Goal: Entertainment & Leisure: Browse casually

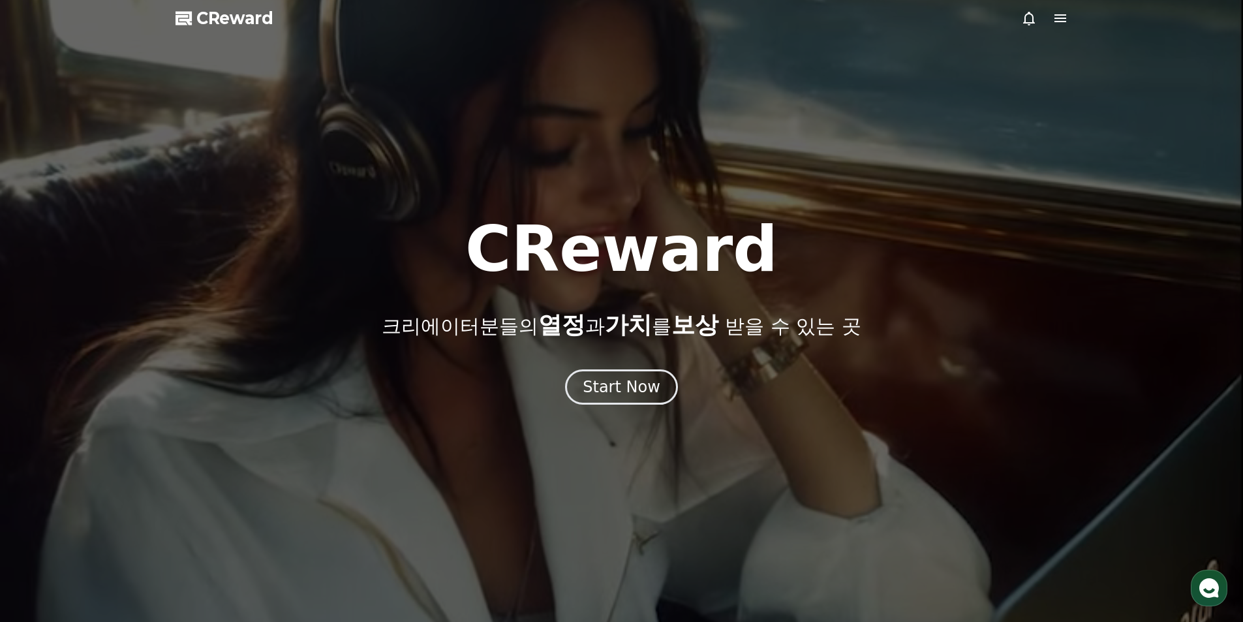
drag, startPoint x: 577, startPoint y: 187, endPoint x: 592, endPoint y: 179, distance: 16.9
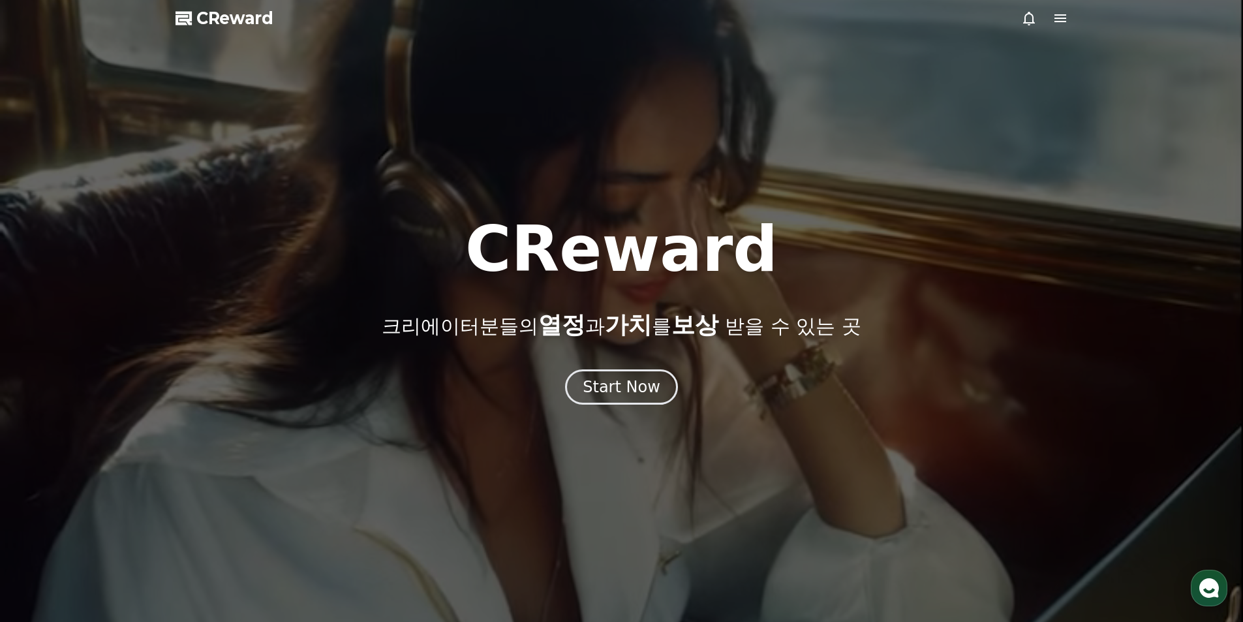
click at [577, 187] on div at bounding box center [621, 311] width 1243 height 622
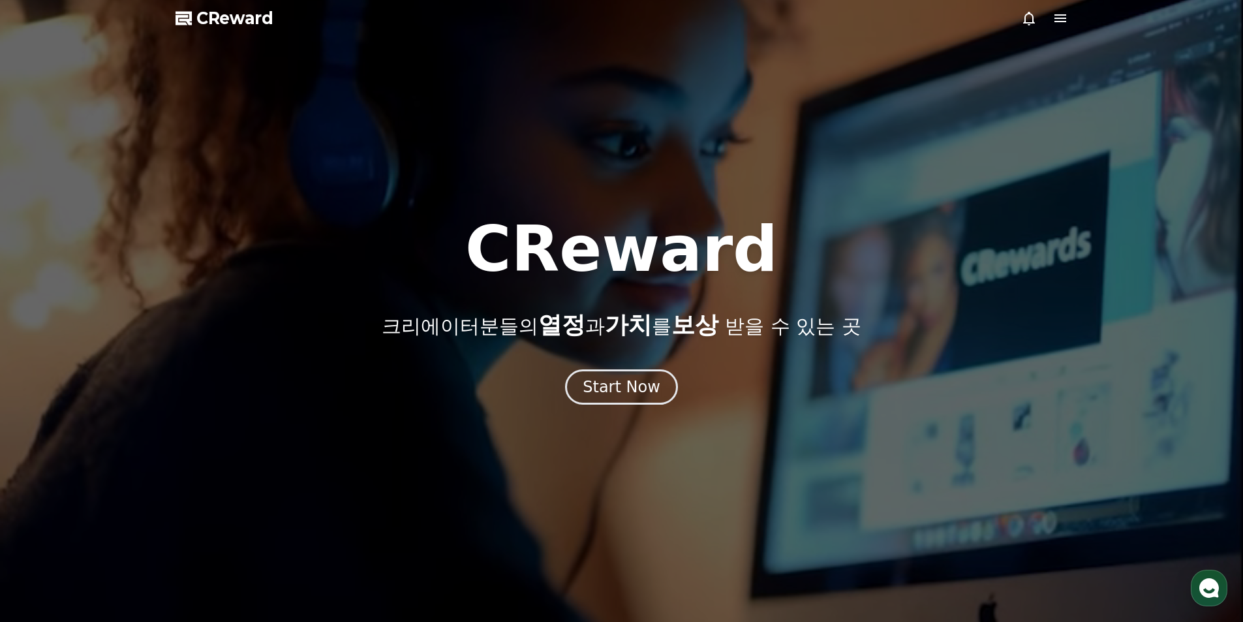
click at [1067, 19] on icon at bounding box center [1060, 18] width 16 height 16
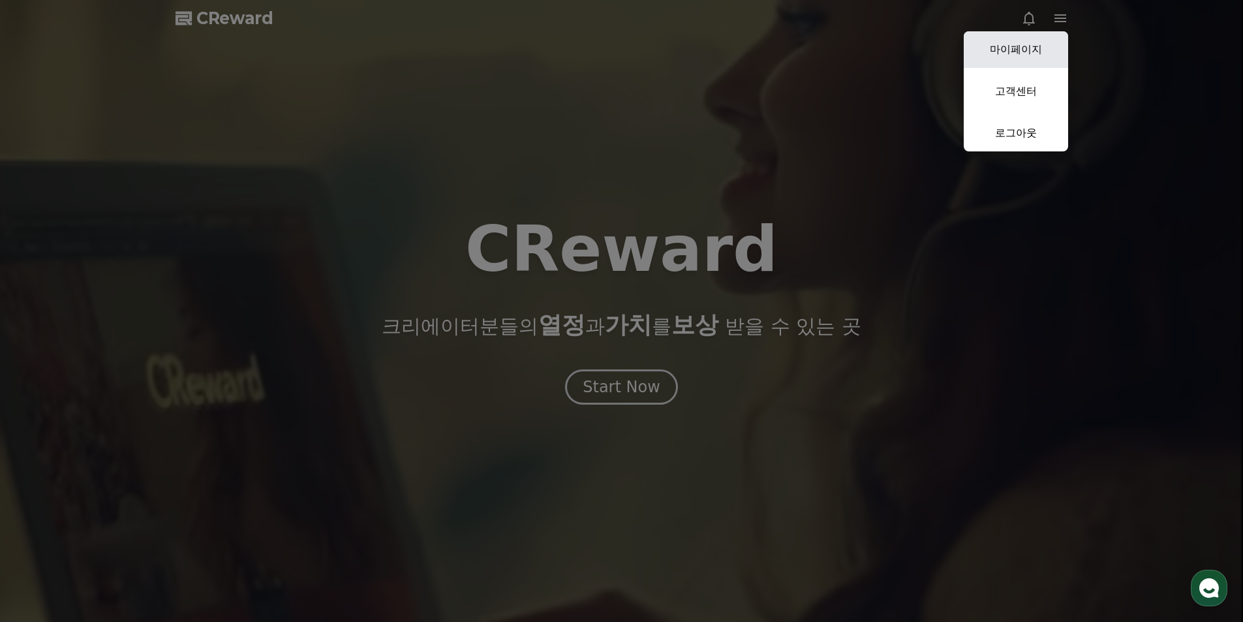
click at [1034, 58] on link "마이페이지" at bounding box center [1016, 49] width 104 height 37
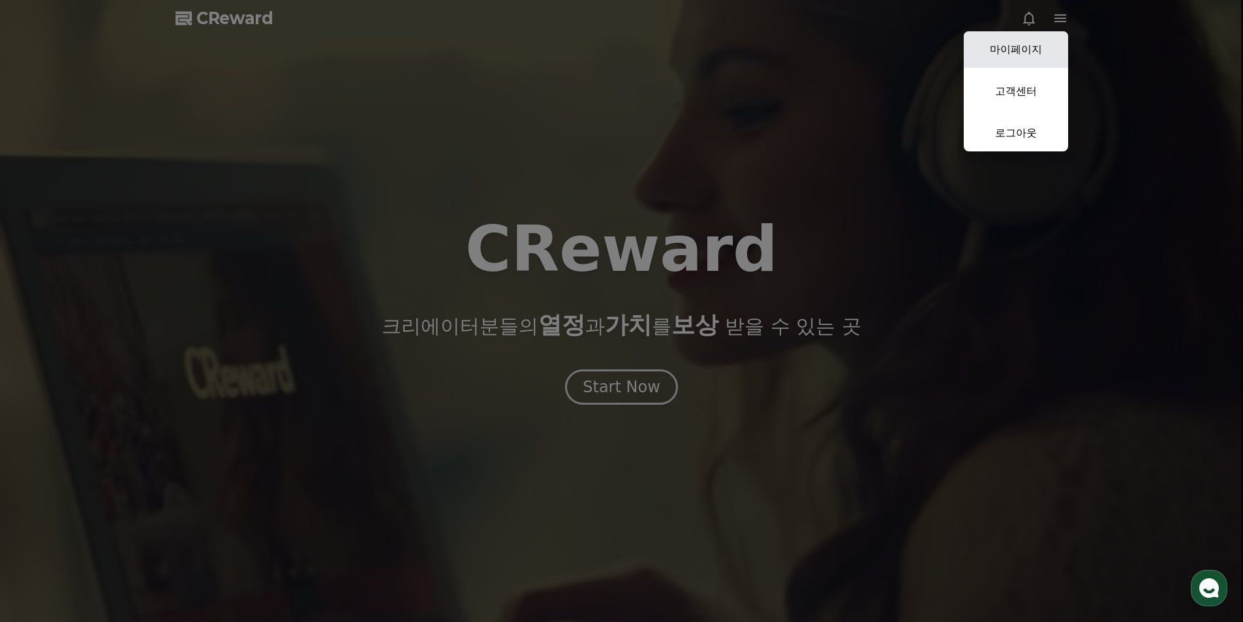
select select "**********"
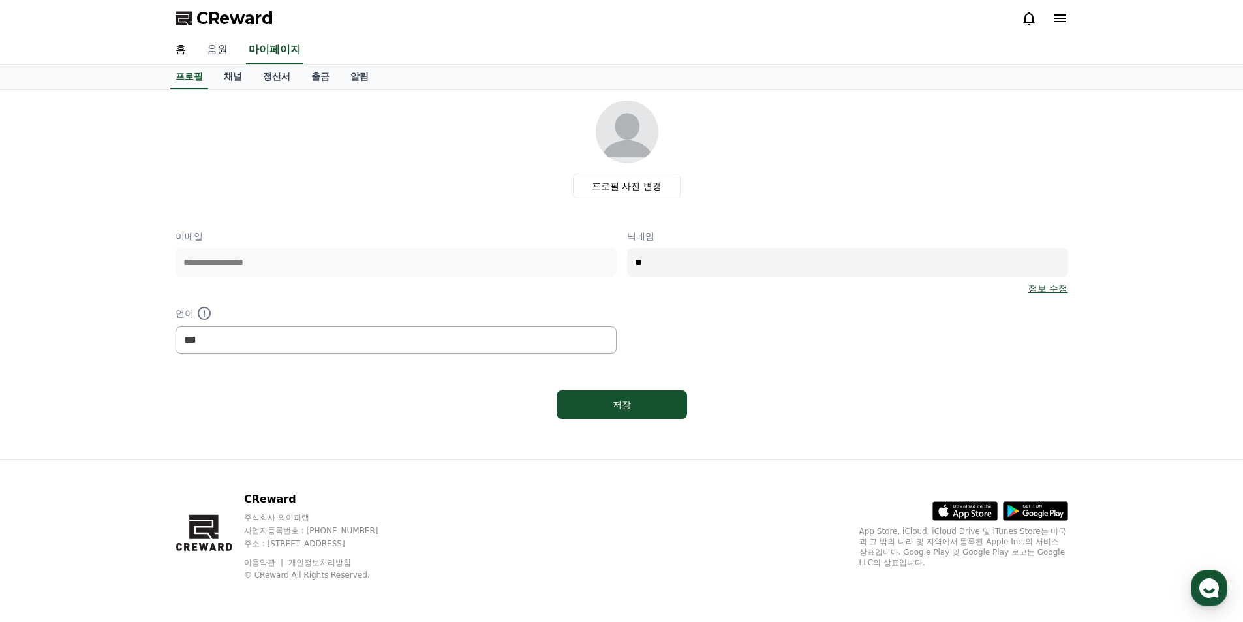
click at [224, 52] on link "음원" at bounding box center [217, 50] width 42 height 27
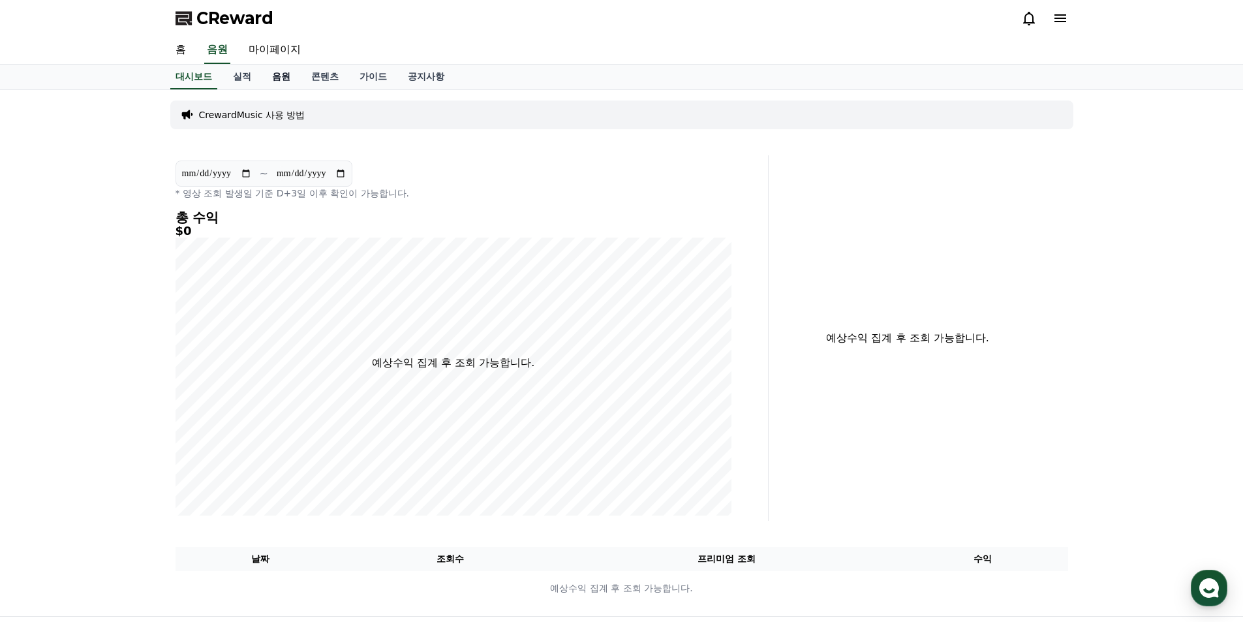
click at [280, 78] on link "음원" at bounding box center [281, 77] width 39 height 25
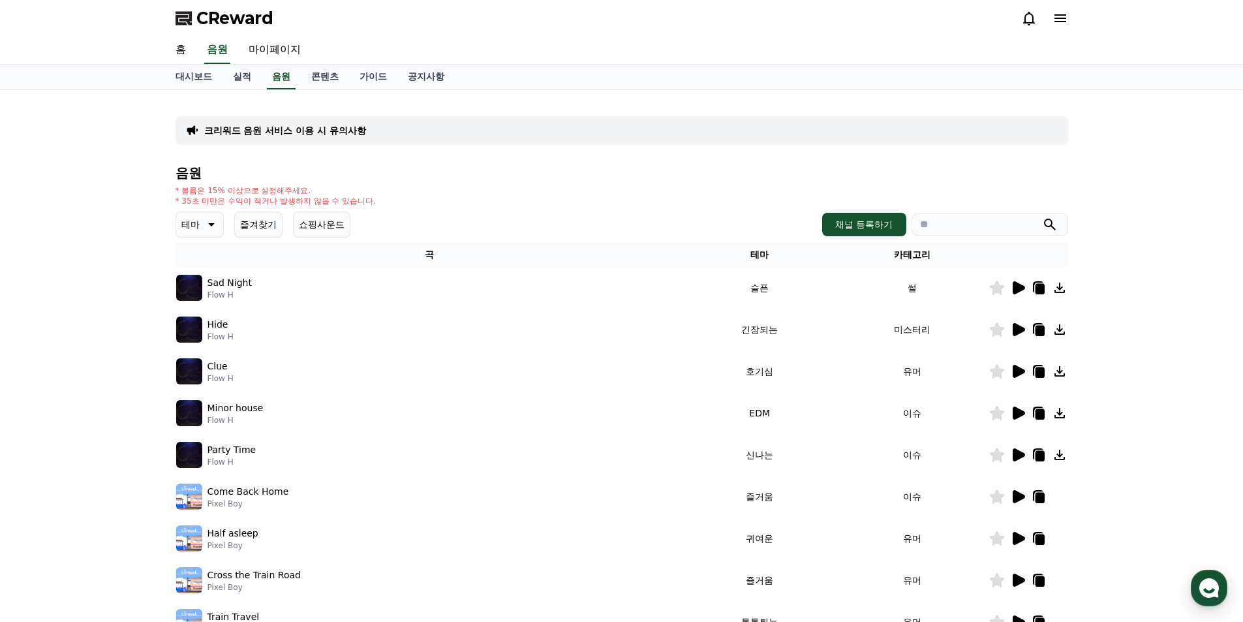
click at [203, 221] on icon at bounding box center [210, 225] width 16 height 16
click at [207, 328] on button "호기심" at bounding box center [196, 327] width 38 height 29
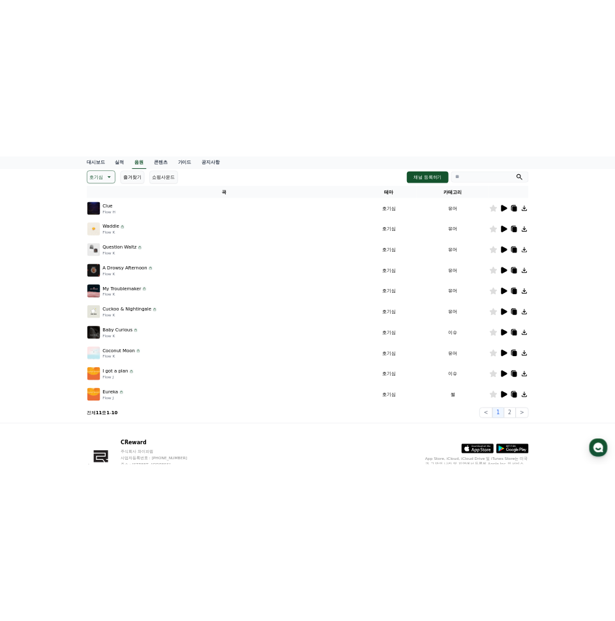
scroll to position [1, 0]
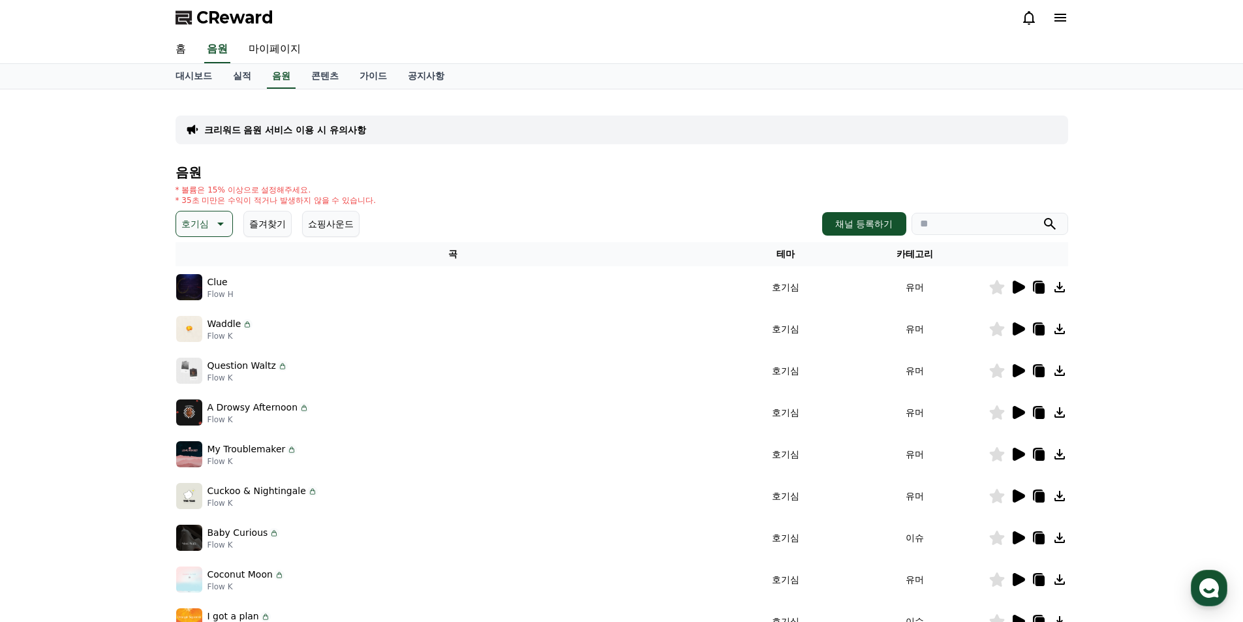
click at [1015, 288] on icon at bounding box center [1019, 287] width 12 height 13
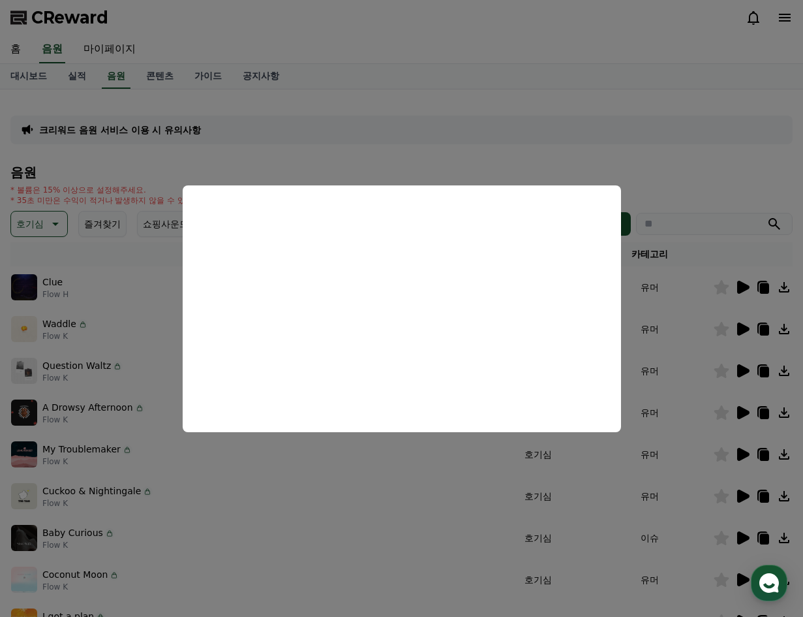
click at [114, 293] on button "close modal" at bounding box center [401, 308] width 803 height 617
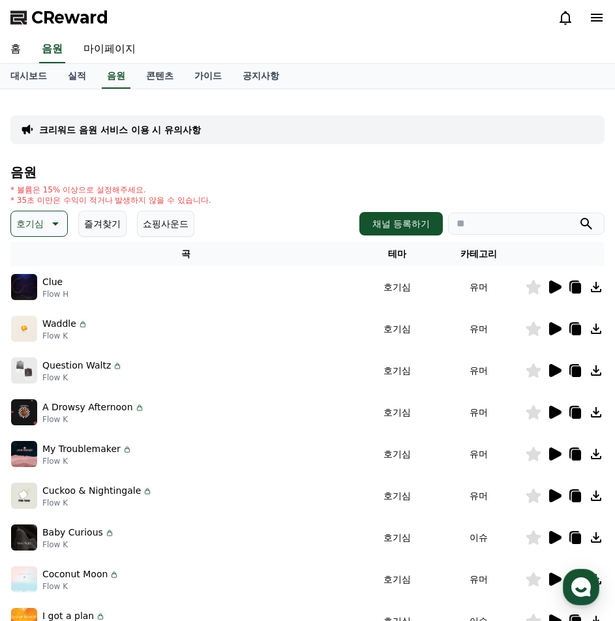
click at [560, 326] on icon at bounding box center [555, 329] width 16 height 16
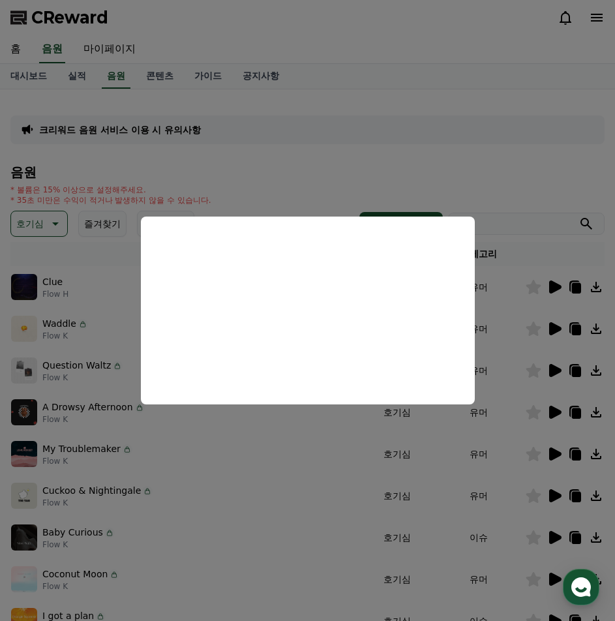
click at [557, 372] on button "close modal" at bounding box center [307, 310] width 615 height 621
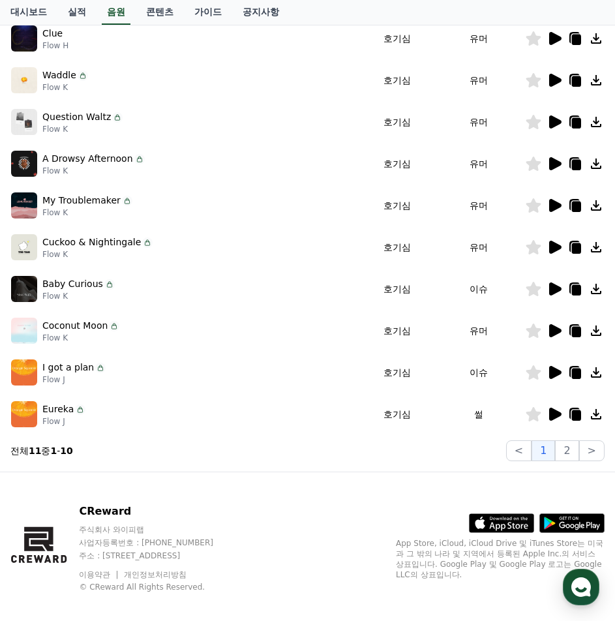
scroll to position [262, 0]
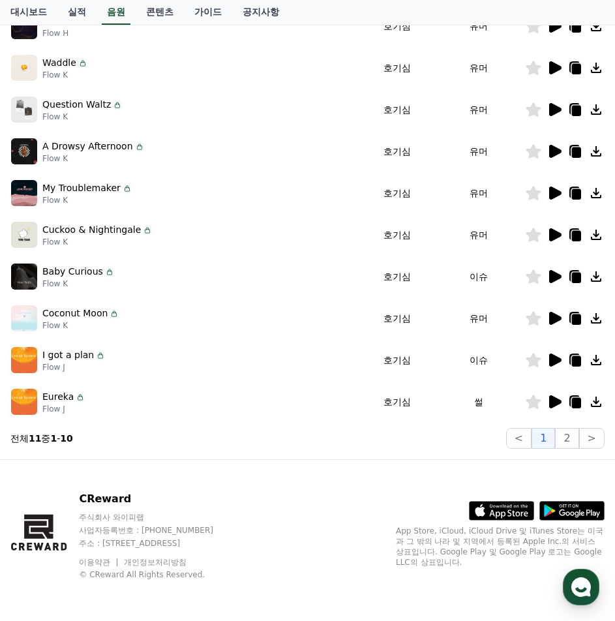
click at [558, 276] on icon at bounding box center [555, 276] width 12 height 13
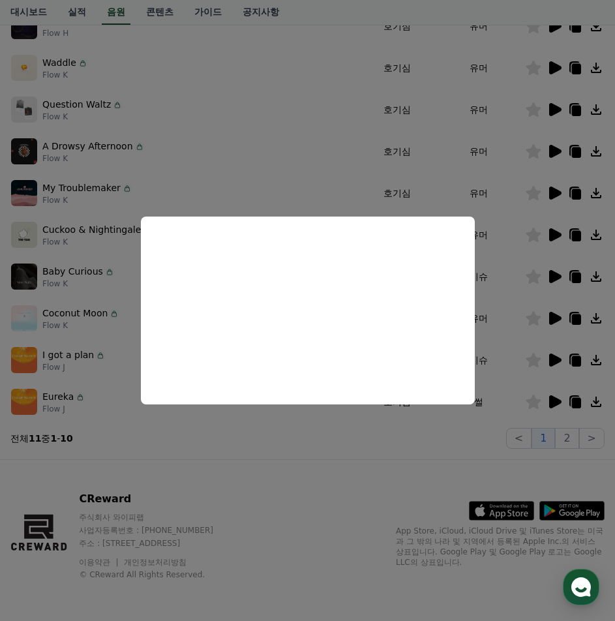
click at [333, 452] on button "close modal" at bounding box center [307, 310] width 615 height 621
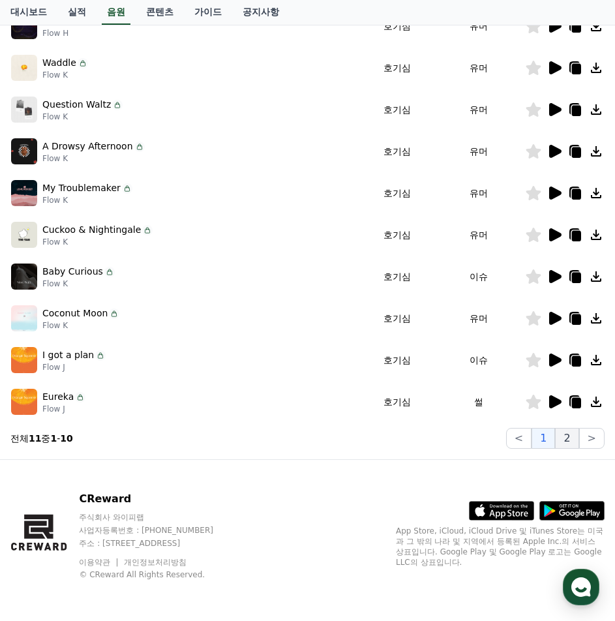
click at [562, 437] on button "2" at bounding box center [566, 438] width 23 height 21
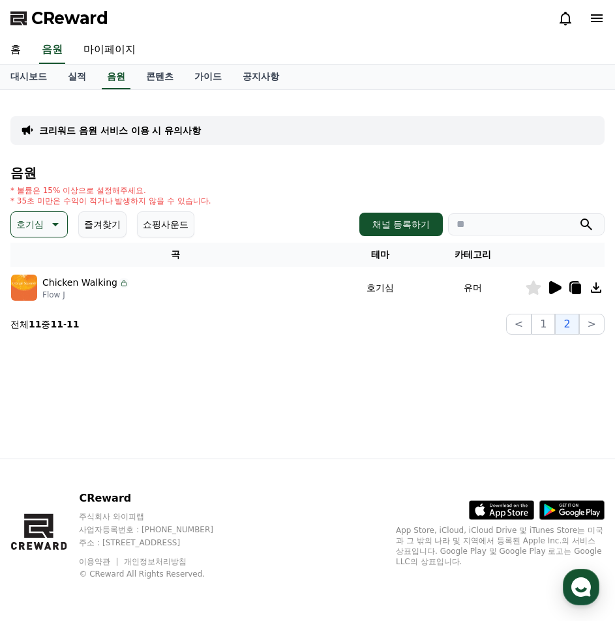
click at [555, 290] on icon at bounding box center [555, 287] width 12 height 13
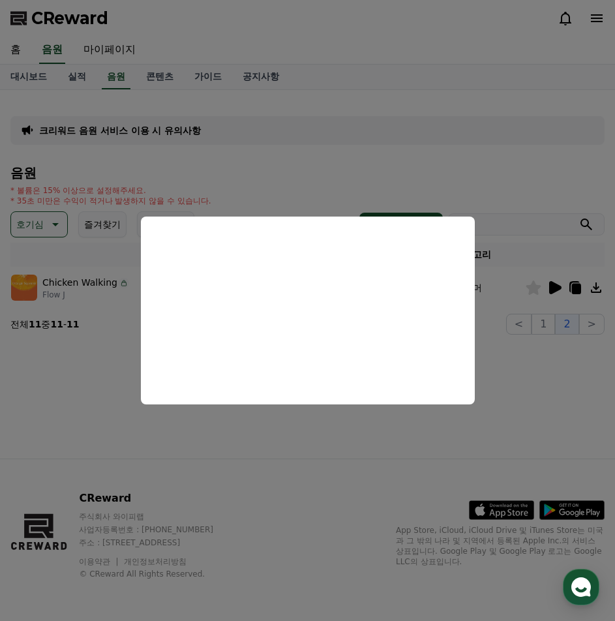
click at [548, 323] on button "close modal" at bounding box center [307, 310] width 615 height 621
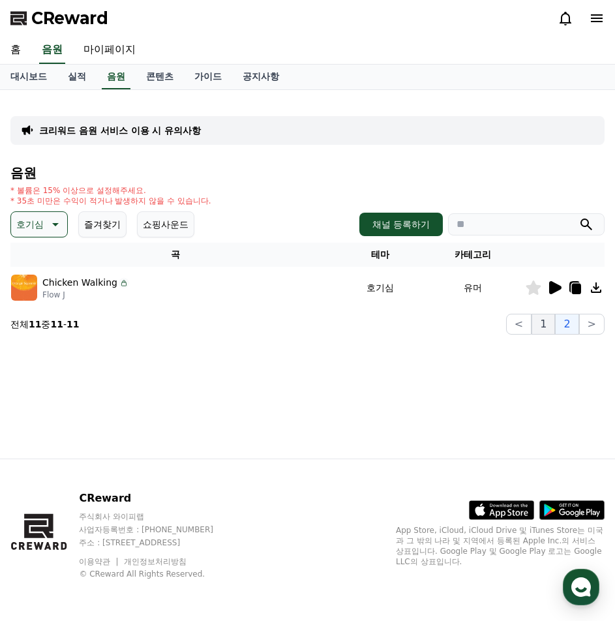
click at [553, 322] on button "1" at bounding box center [543, 324] width 23 height 21
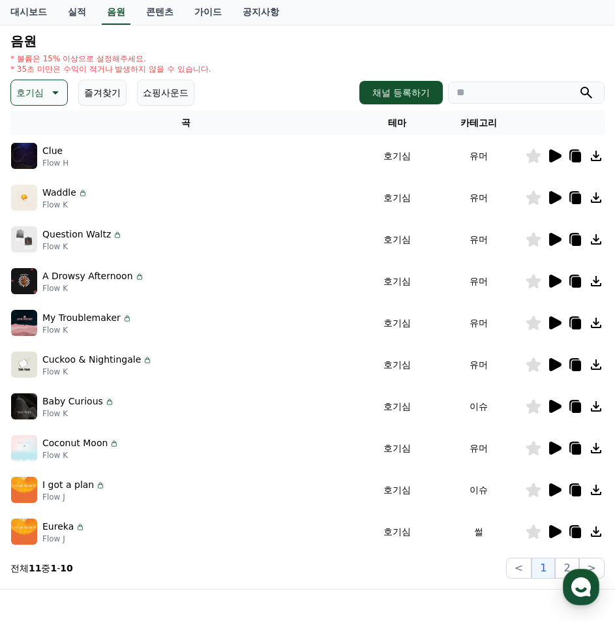
scroll to position [261, 0]
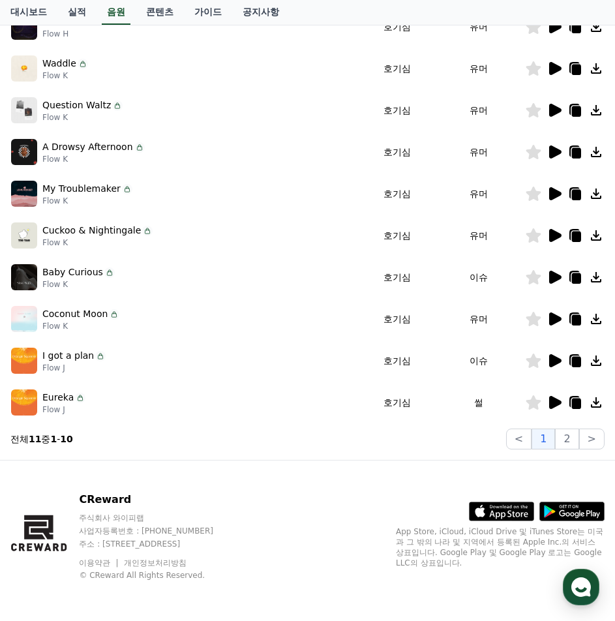
click at [553, 404] on icon at bounding box center [555, 402] width 12 height 13
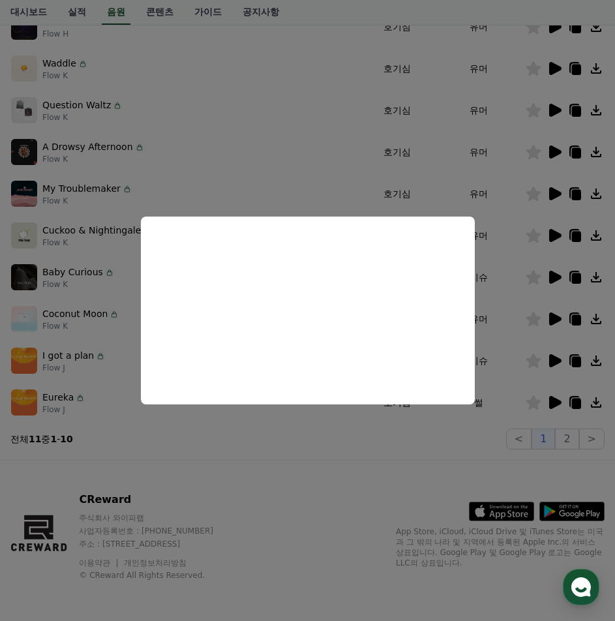
click at [553, 359] on button "close modal" at bounding box center [307, 310] width 615 height 621
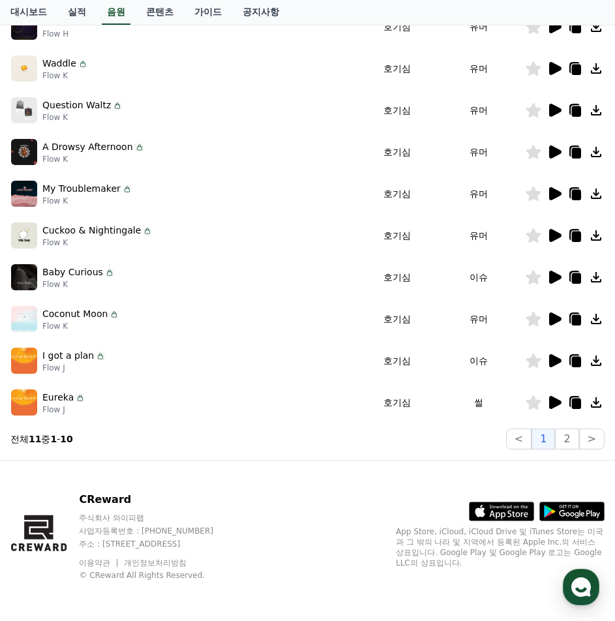
click at [549, 362] on icon at bounding box center [555, 360] width 12 height 13
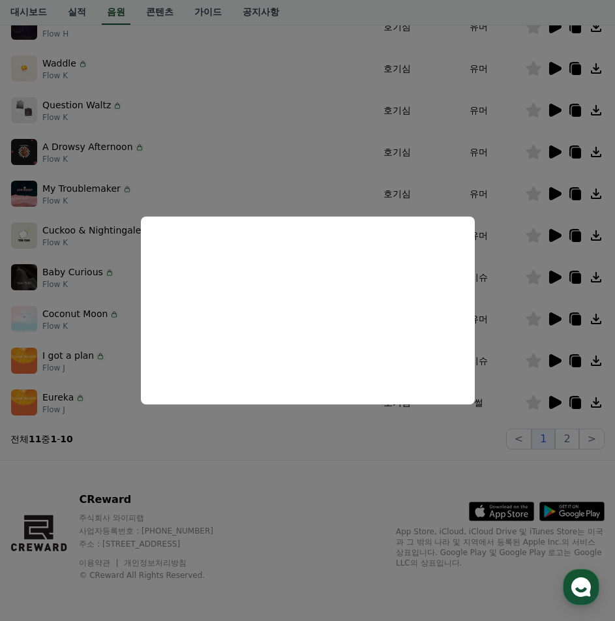
click at [76, 277] on button "close modal" at bounding box center [307, 310] width 615 height 621
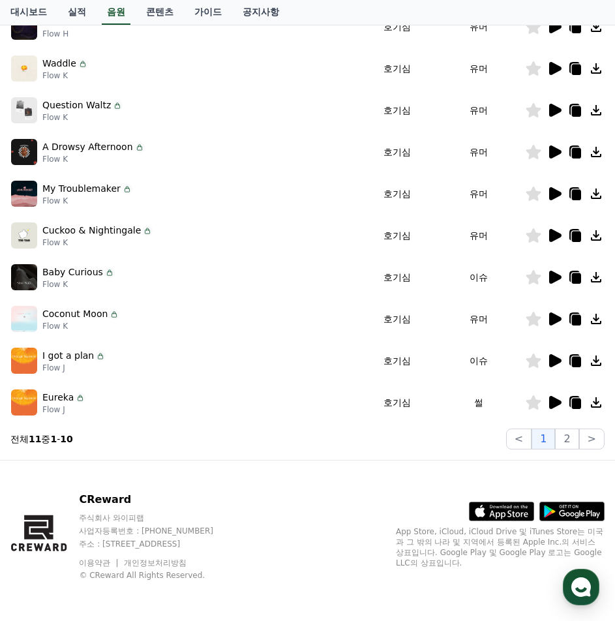
click at [553, 237] on icon at bounding box center [555, 235] width 12 height 13
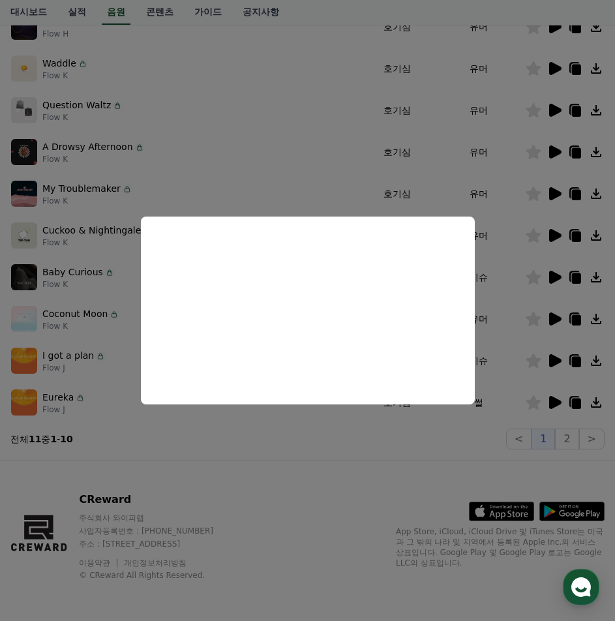
click at [81, 185] on button "close modal" at bounding box center [307, 310] width 615 height 621
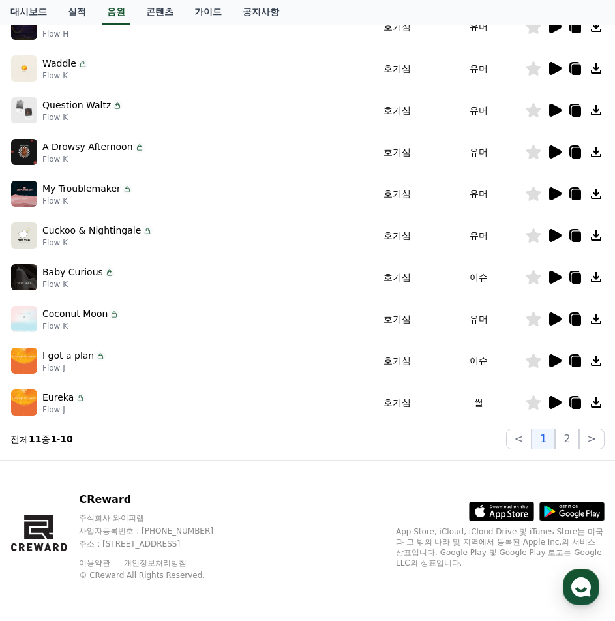
click at [122, 189] on icon at bounding box center [127, 189] width 10 height 10
click at [554, 196] on icon at bounding box center [555, 193] width 12 height 13
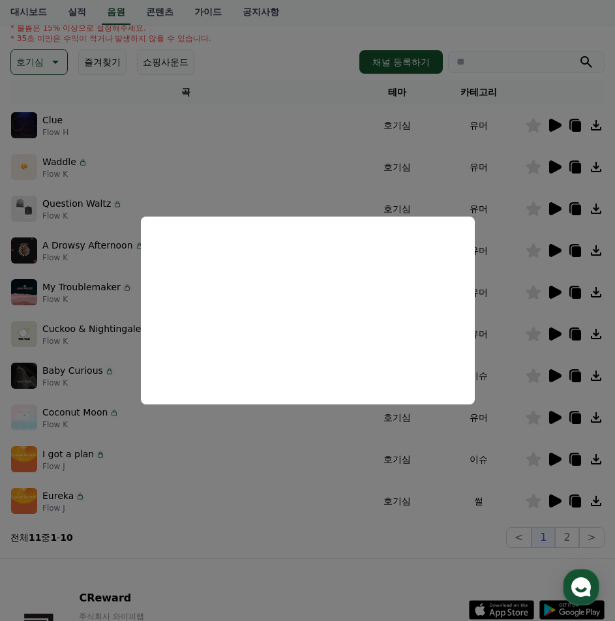
scroll to position [0, 0]
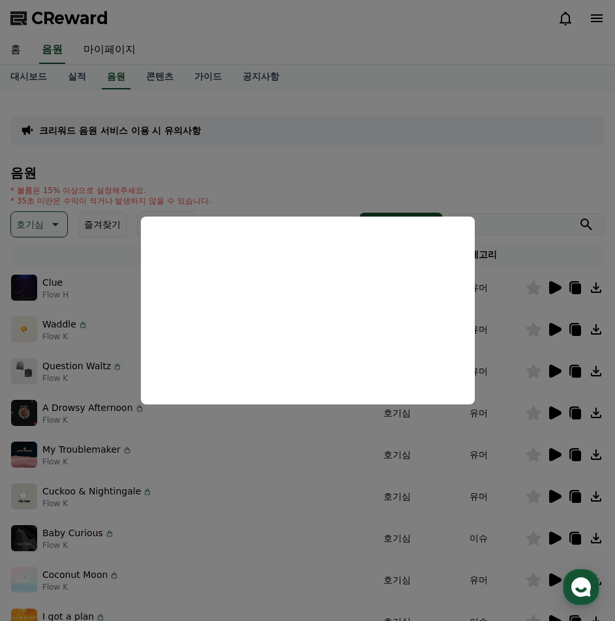
click at [24, 230] on button "close modal" at bounding box center [307, 310] width 615 height 621
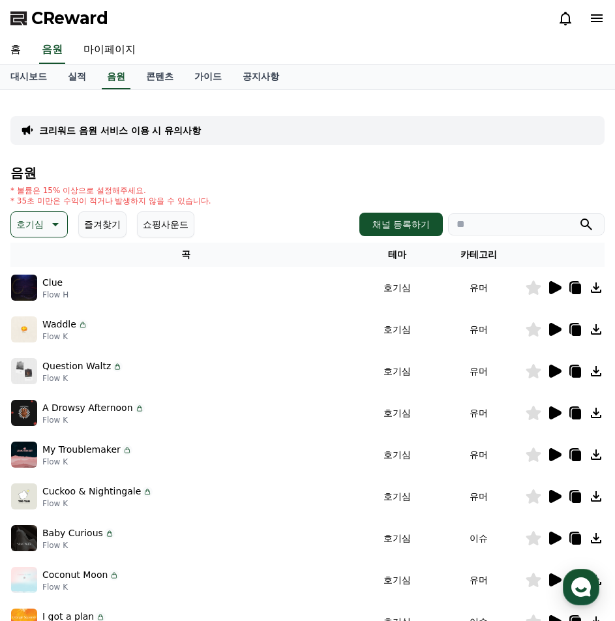
click at [44, 226] on button "호기심" at bounding box center [38, 224] width 57 height 26
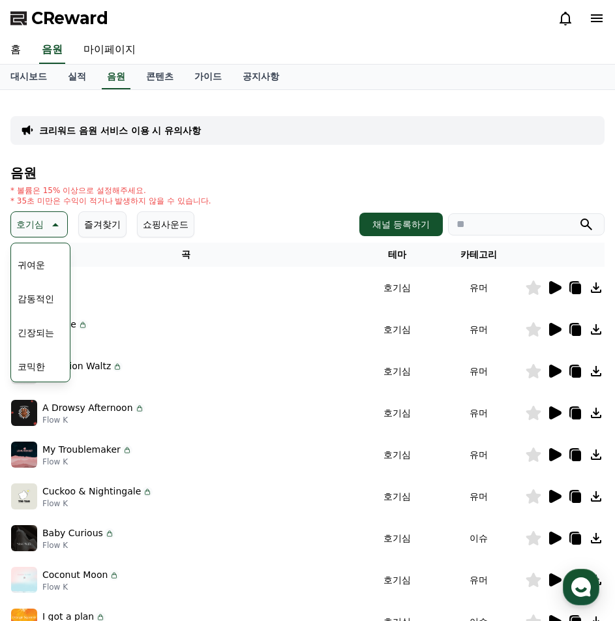
scroll to position [538, 0]
click at [45, 340] on button "긴장되는" at bounding box center [35, 332] width 47 height 29
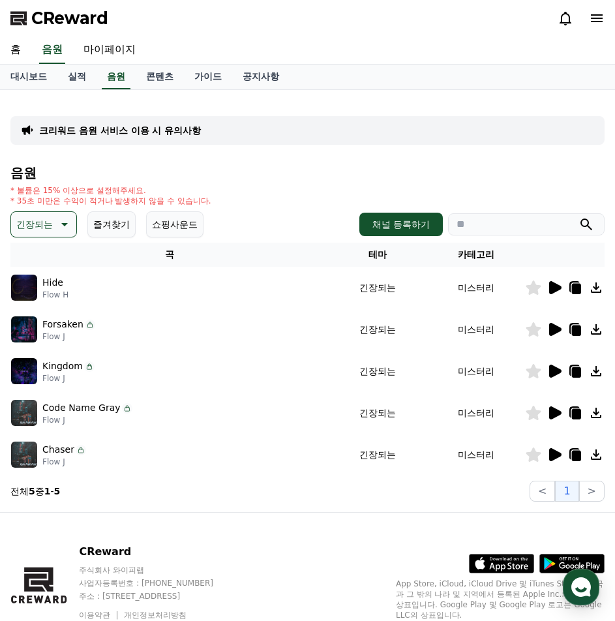
click at [555, 288] on icon at bounding box center [555, 287] width 12 height 13
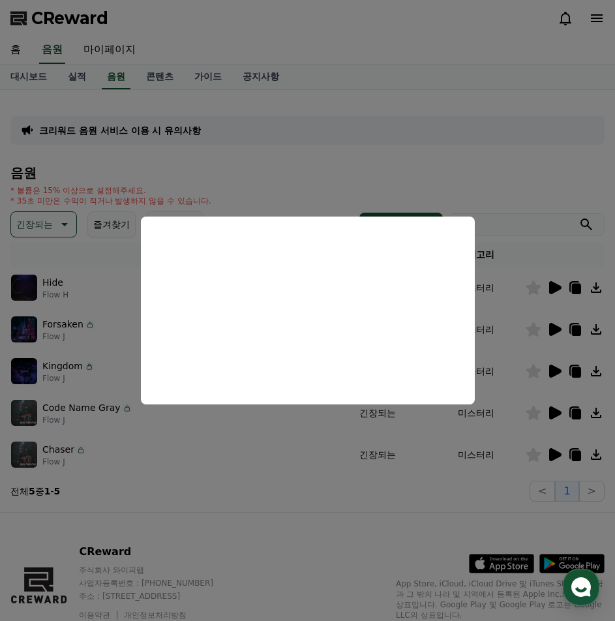
click at [551, 326] on button "close modal" at bounding box center [307, 310] width 615 height 621
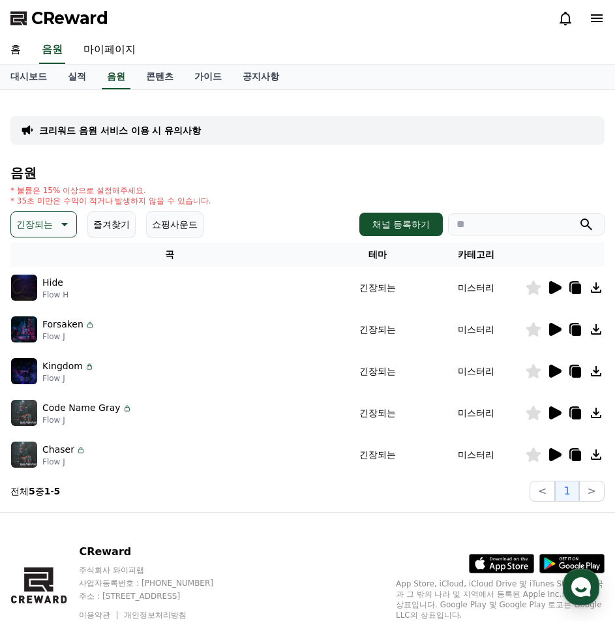
click at [555, 326] on icon at bounding box center [555, 329] width 12 height 13
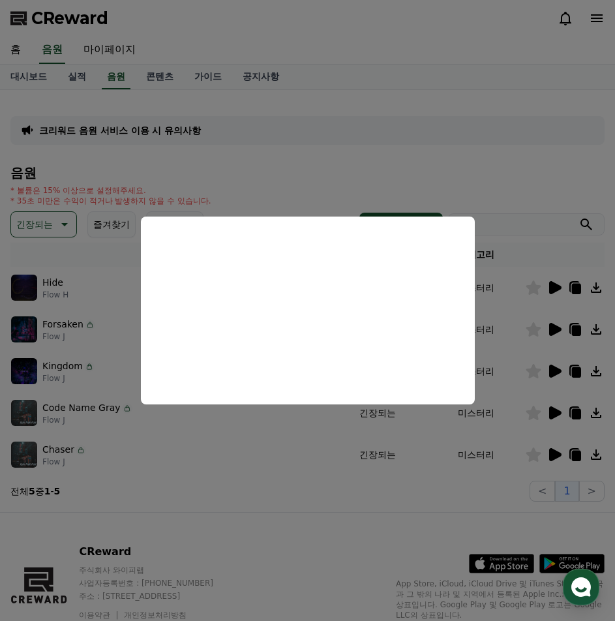
click at [94, 412] on button "close modal" at bounding box center [307, 310] width 615 height 621
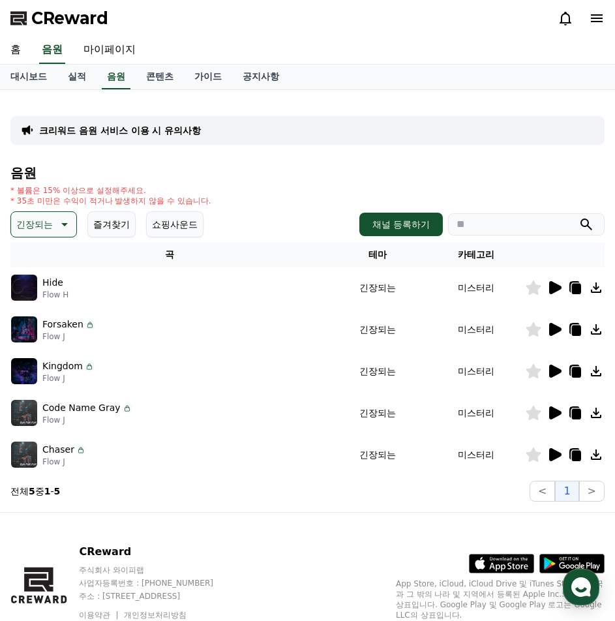
click at [71, 371] on p "Kingdom" at bounding box center [62, 366] width 40 height 14
click at [553, 370] on icon at bounding box center [555, 371] width 12 height 13
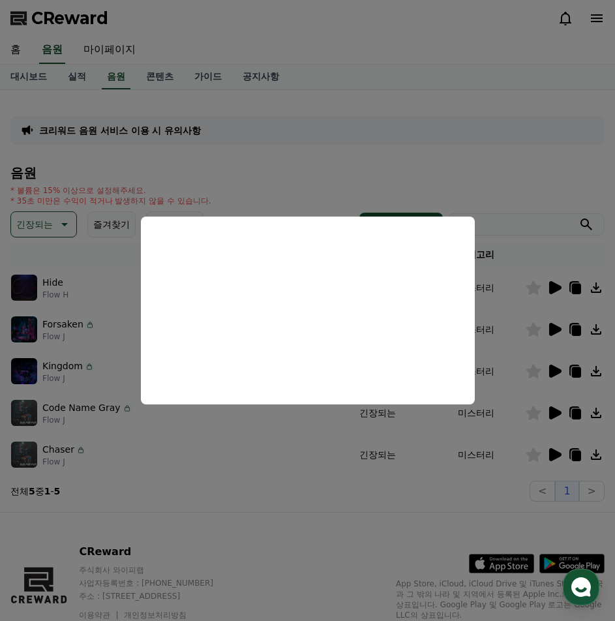
click at [532, 288] on button "close modal" at bounding box center [307, 310] width 615 height 621
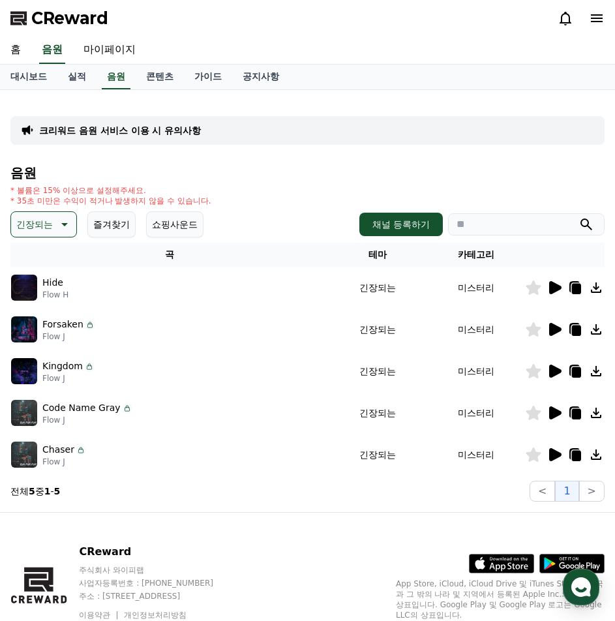
click at [532, 288] on icon at bounding box center [534, 288] width 15 height 14
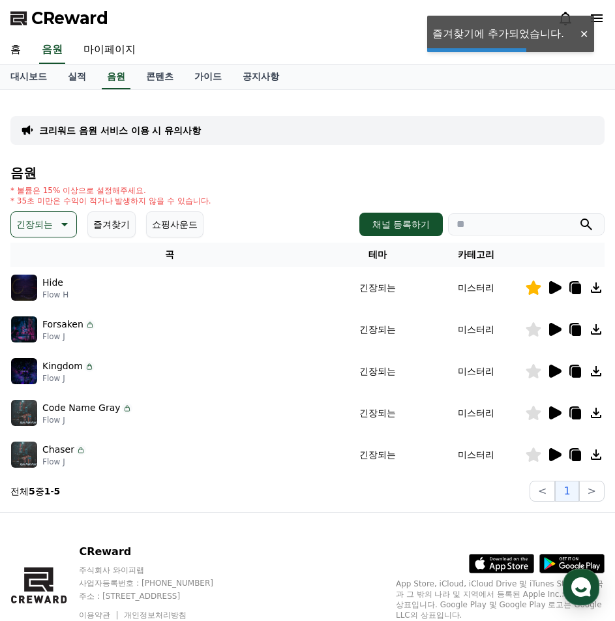
click at [57, 224] on icon at bounding box center [63, 225] width 16 height 16
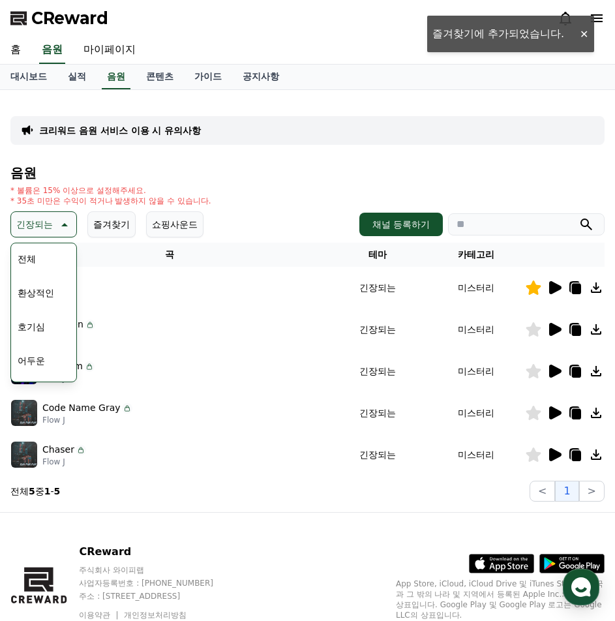
click at [41, 324] on button "호기심" at bounding box center [31, 327] width 38 height 29
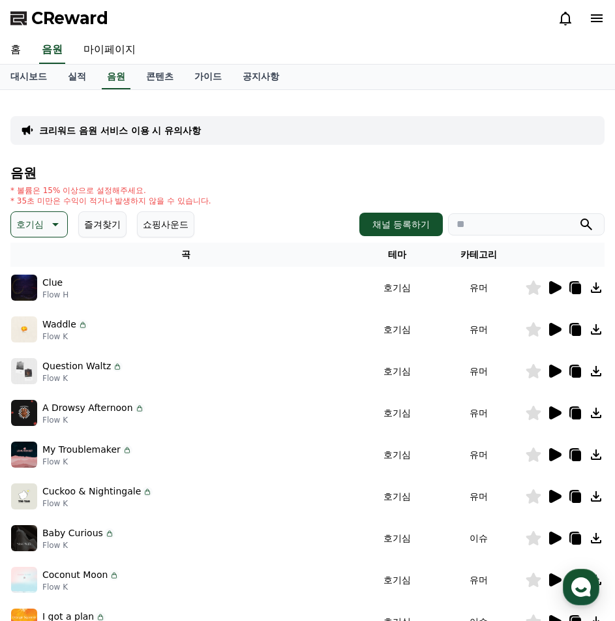
click at [537, 290] on icon at bounding box center [534, 288] width 15 height 14
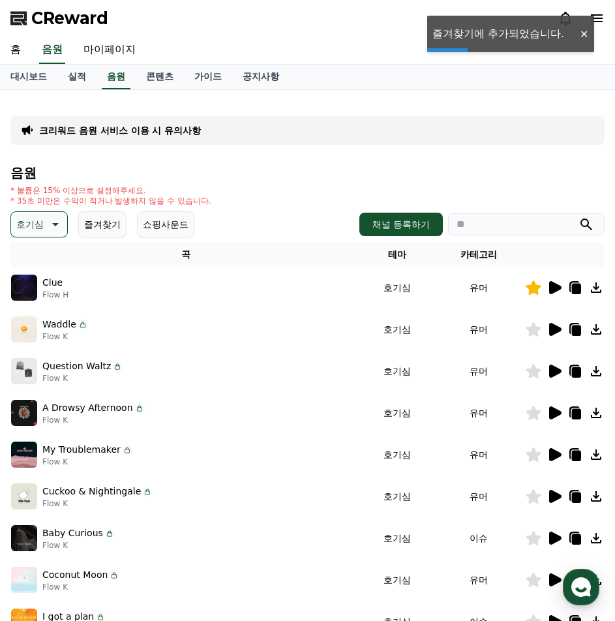
click at [553, 286] on icon at bounding box center [555, 287] width 12 height 13
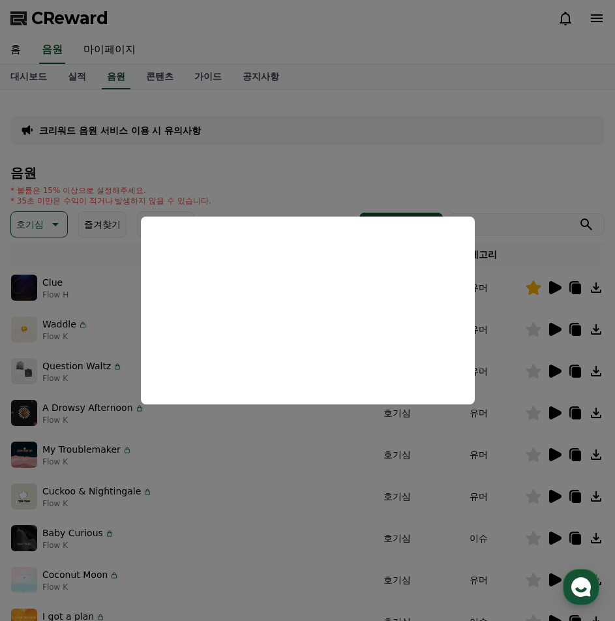
click at [95, 361] on button "close modal" at bounding box center [307, 310] width 615 height 621
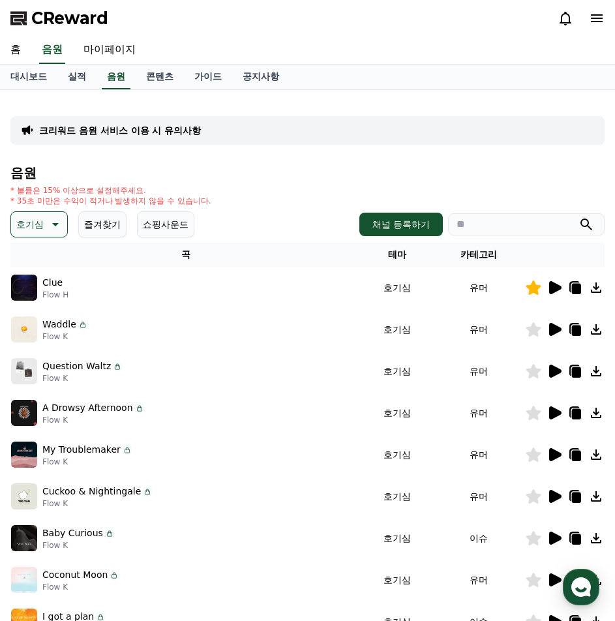
click at [551, 373] on icon at bounding box center [555, 371] width 12 height 13
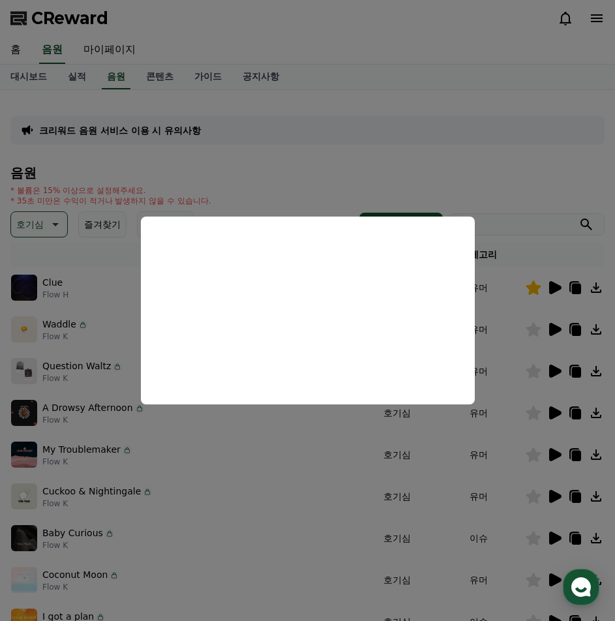
click at [37, 221] on button "close modal" at bounding box center [307, 310] width 615 height 621
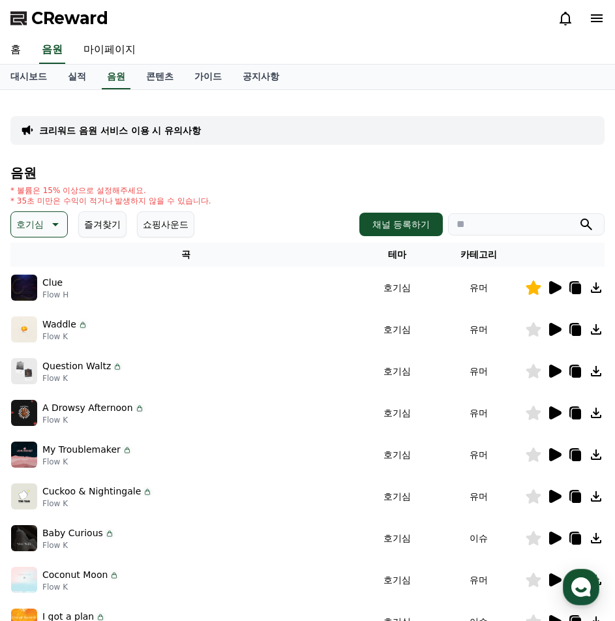
click at [56, 231] on icon at bounding box center [54, 225] width 16 height 16
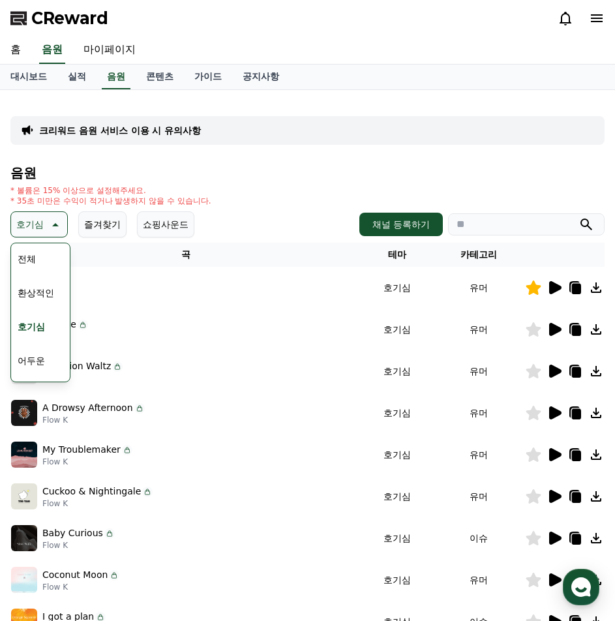
click at [41, 360] on button "어두운" at bounding box center [31, 360] width 38 height 29
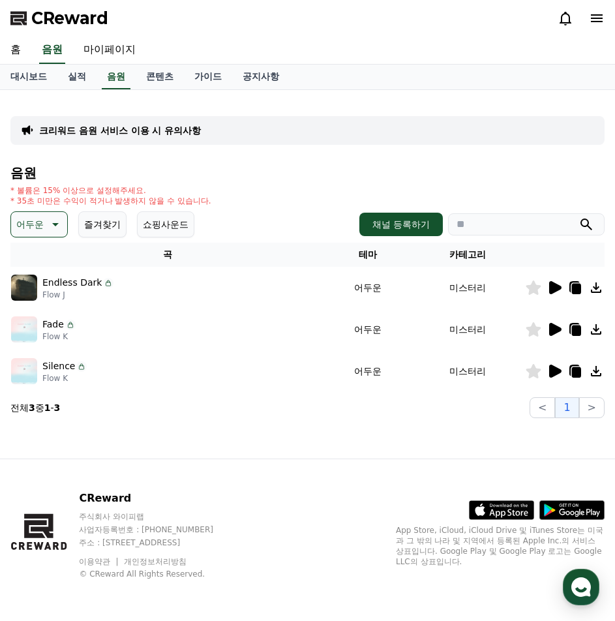
click at [555, 326] on icon at bounding box center [555, 329] width 12 height 13
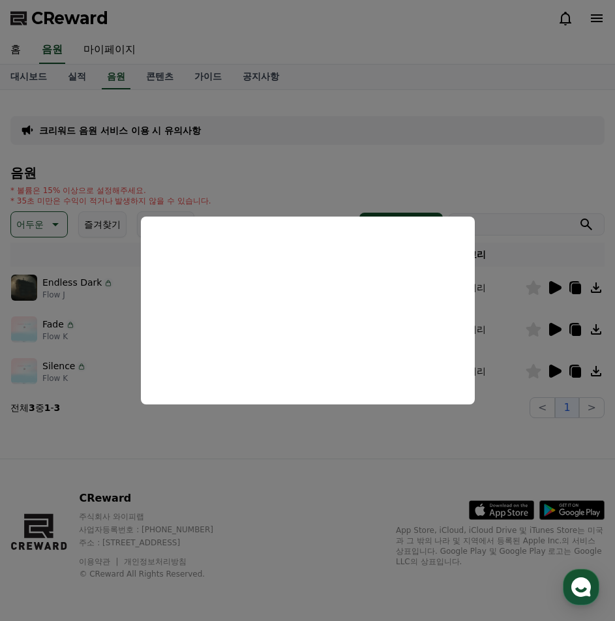
click at [531, 329] on button "close modal" at bounding box center [307, 310] width 615 height 621
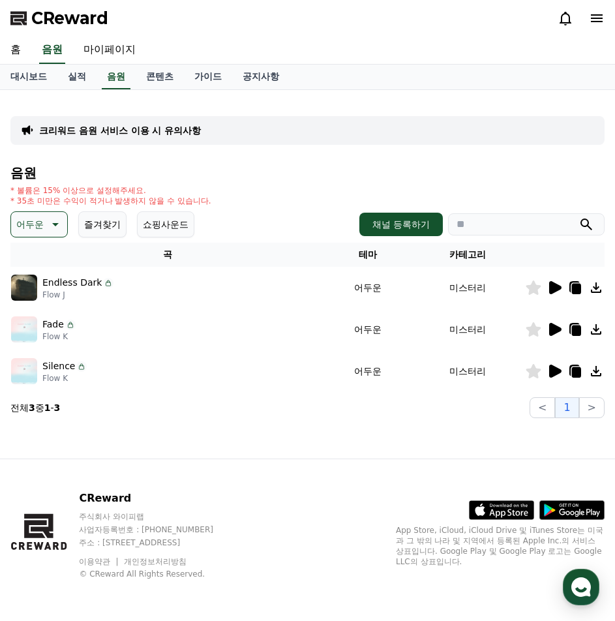
click at [535, 328] on icon at bounding box center [534, 329] width 15 height 14
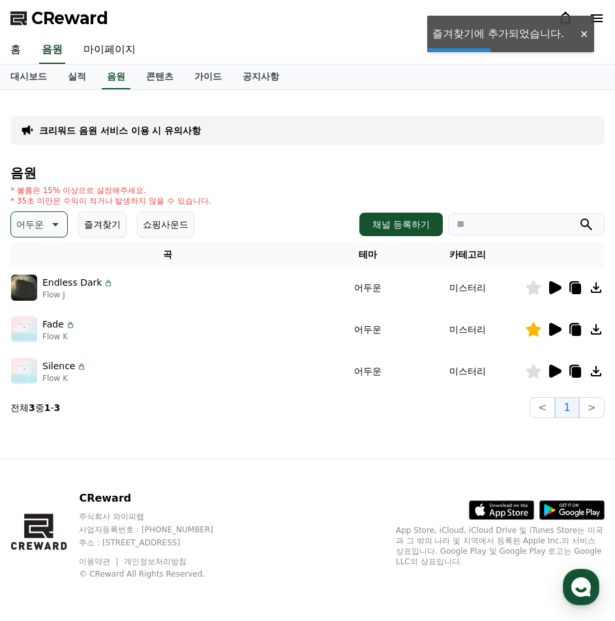
click at [552, 285] on icon at bounding box center [555, 287] width 12 height 13
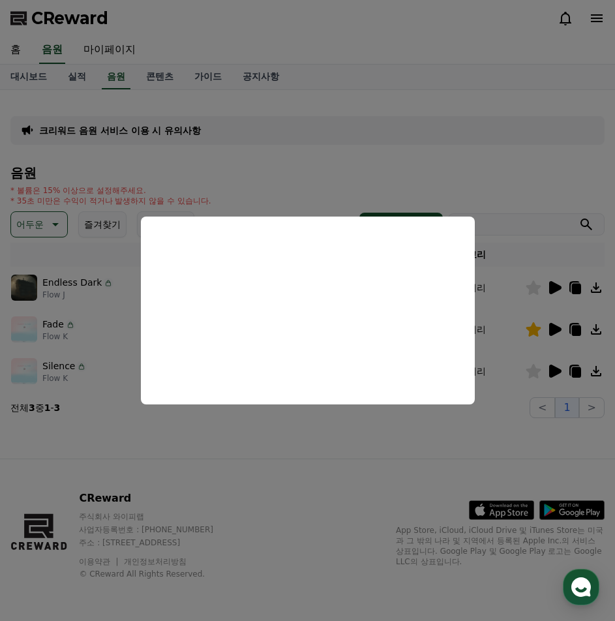
click at [548, 369] on button "close modal" at bounding box center [307, 310] width 615 height 621
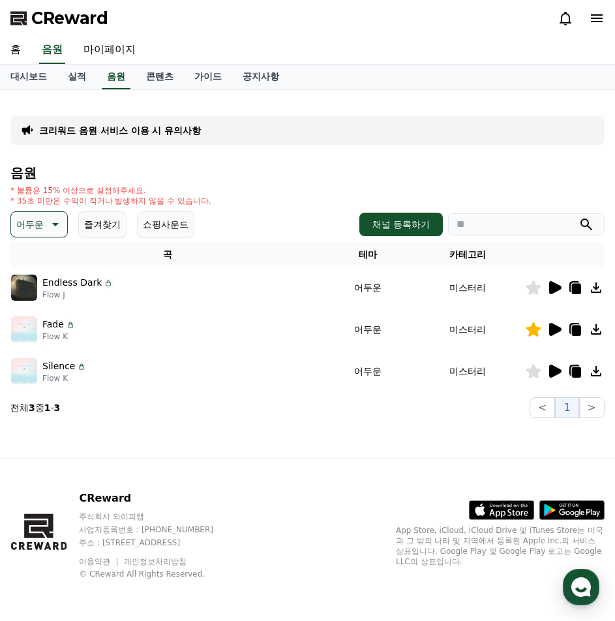
click at [548, 369] on icon at bounding box center [555, 371] width 16 height 16
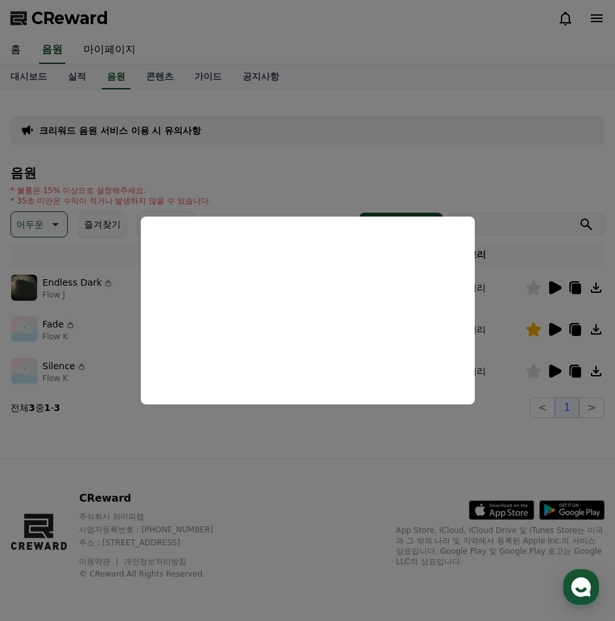
click at [532, 365] on button "close modal" at bounding box center [307, 310] width 615 height 621
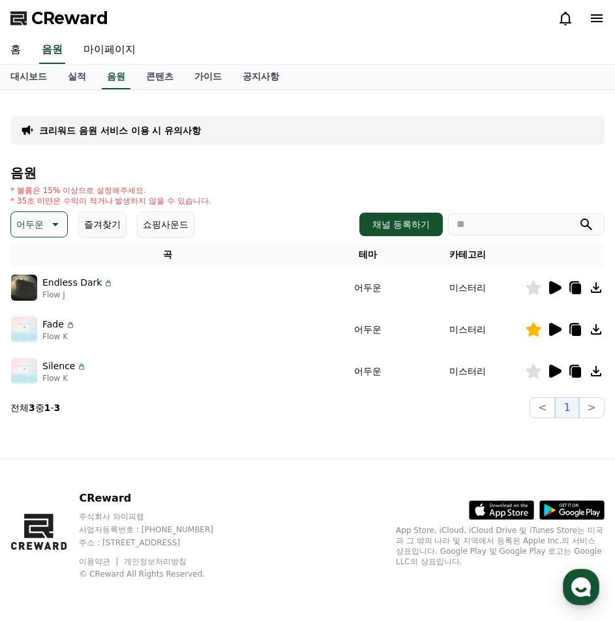
click at [531, 371] on icon at bounding box center [534, 371] width 15 height 14
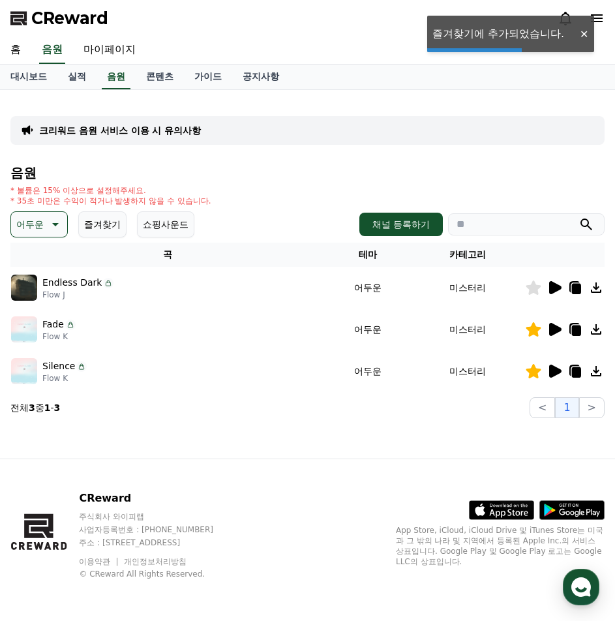
click at [555, 326] on icon at bounding box center [555, 329] width 12 height 13
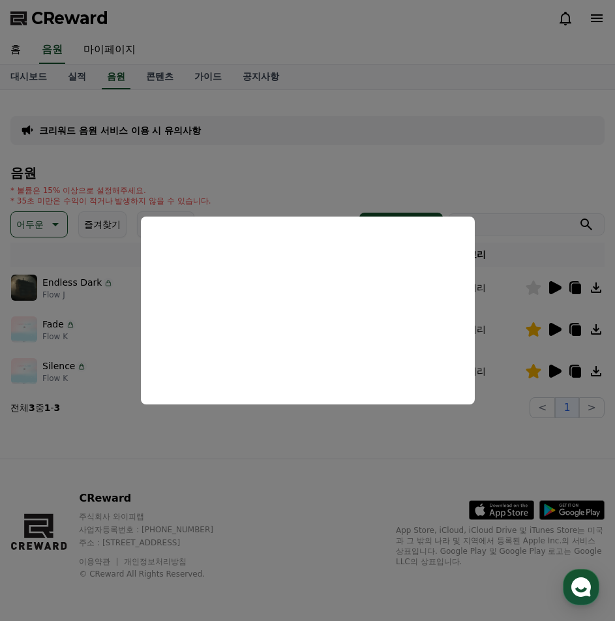
click at [123, 562] on button "close modal" at bounding box center [307, 310] width 615 height 621
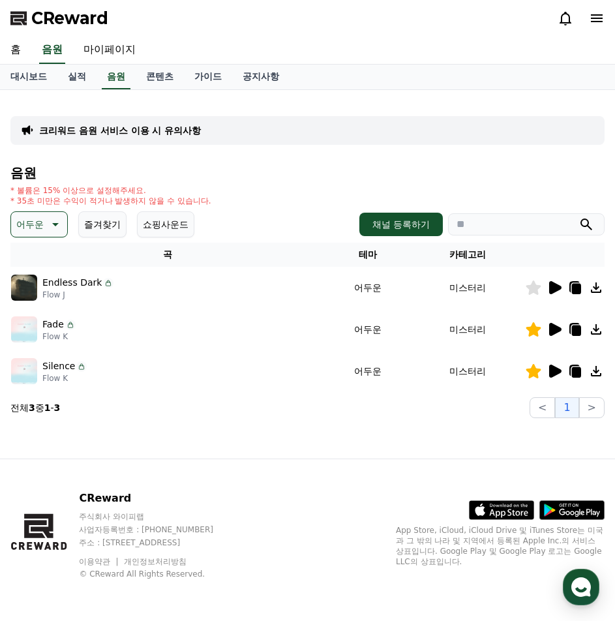
click at [557, 329] on icon at bounding box center [555, 329] width 12 height 13
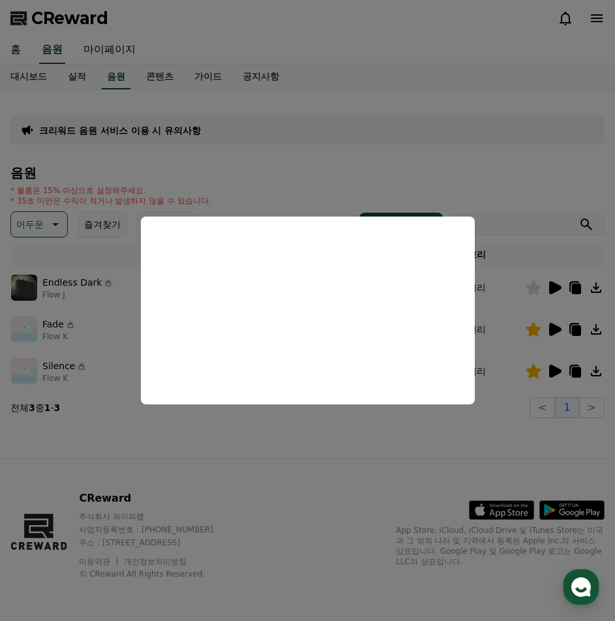
click at [46, 217] on button "close modal" at bounding box center [307, 310] width 615 height 621
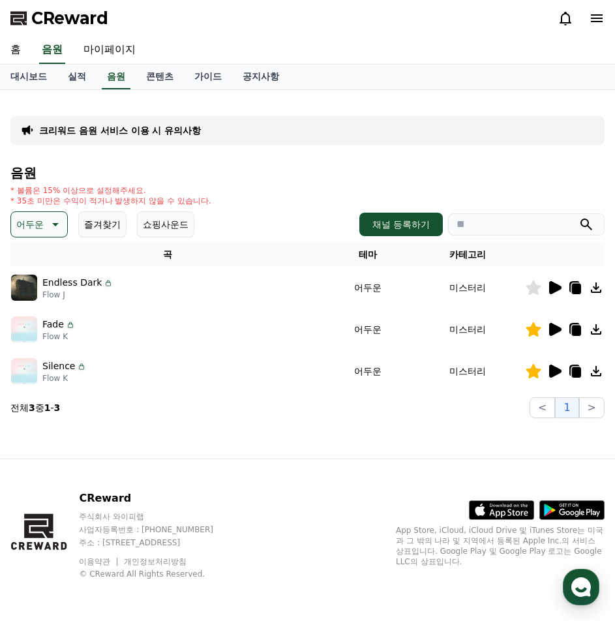
click at [47, 222] on icon at bounding box center [54, 225] width 16 height 16
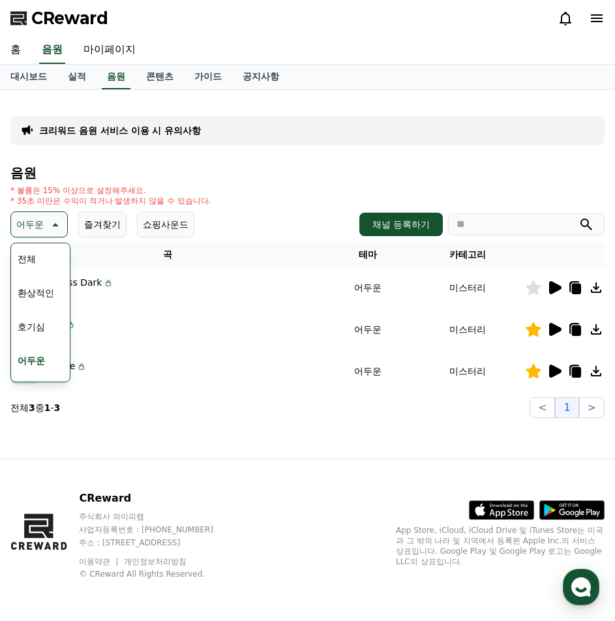
scroll to position [65, 0]
click at [39, 333] on button "밝은" at bounding box center [26, 329] width 29 height 29
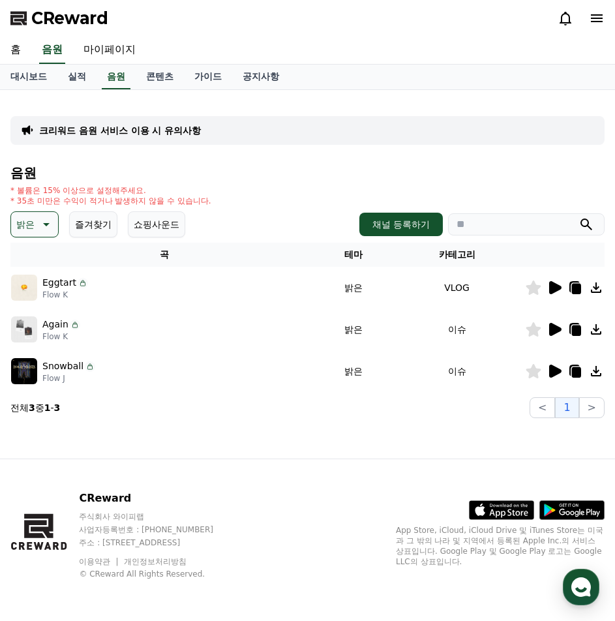
click at [555, 288] on icon at bounding box center [555, 287] width 12 height 13
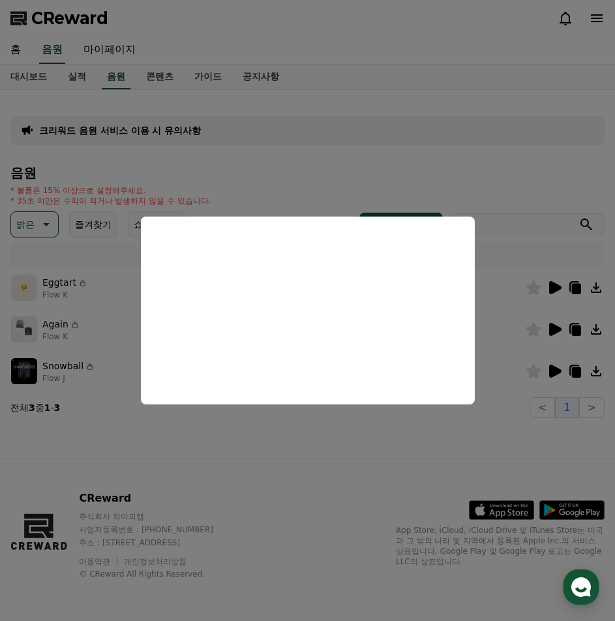
click at [555, 326] on button "close modal" at bounding box center [307, 310] width 615 height 621
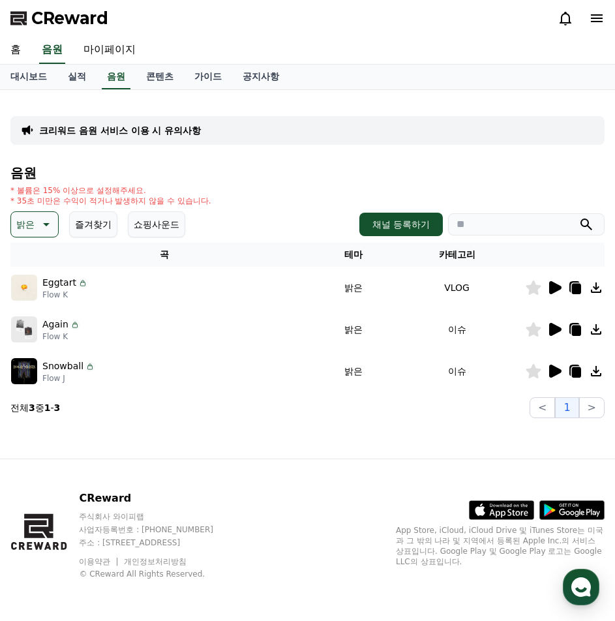
click at [555, 367] on icon at bounding box center [555, 371] width 12 height 13
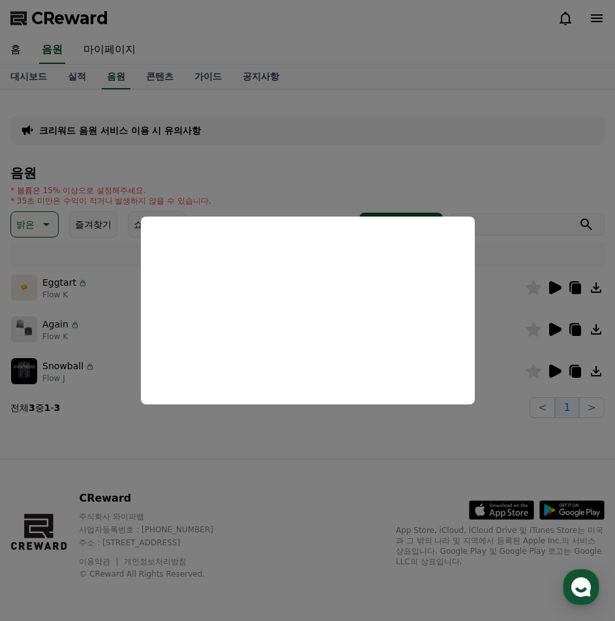
click at [69, 349] on button "close modal" at bounding box center [307, 310] width 615 height 621
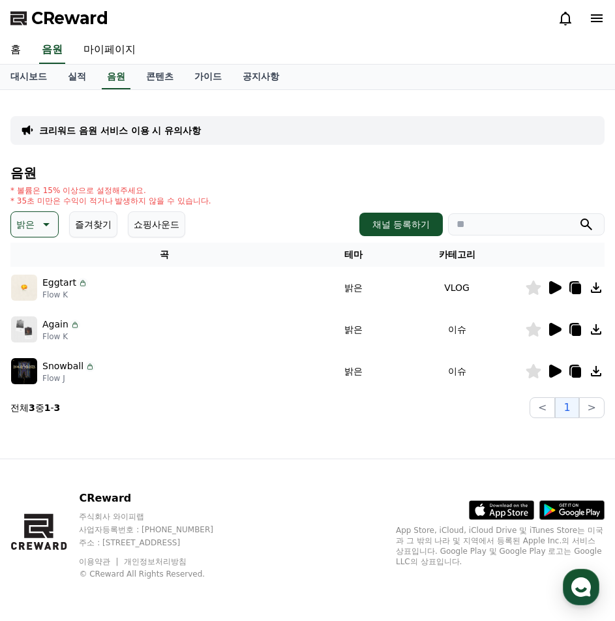
click at [557, 331] on icon at bounding box center [555, 329] width 12 height 13
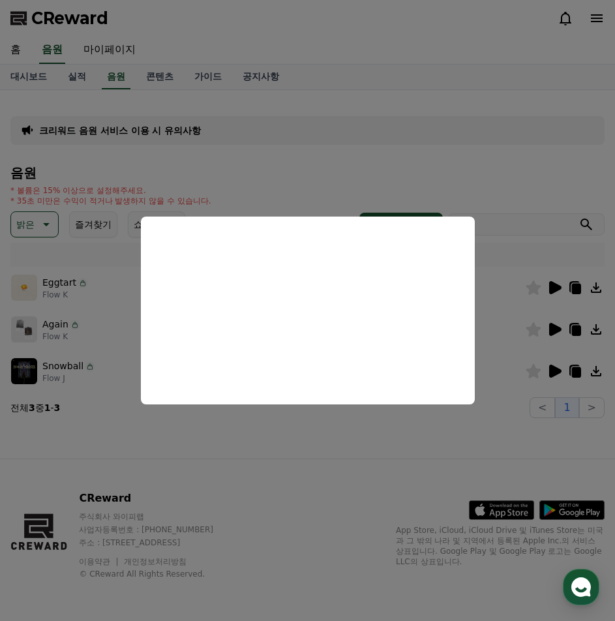
click at [49, 227] on button "close modal" at bounding box center [307, 310] width 615 height 621
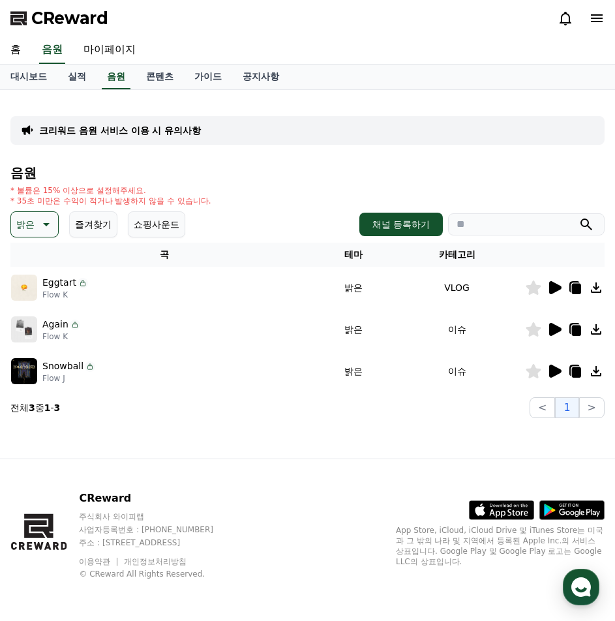
click at [43, 225] on icon at bounding box center [45, 225] width 16 height 16
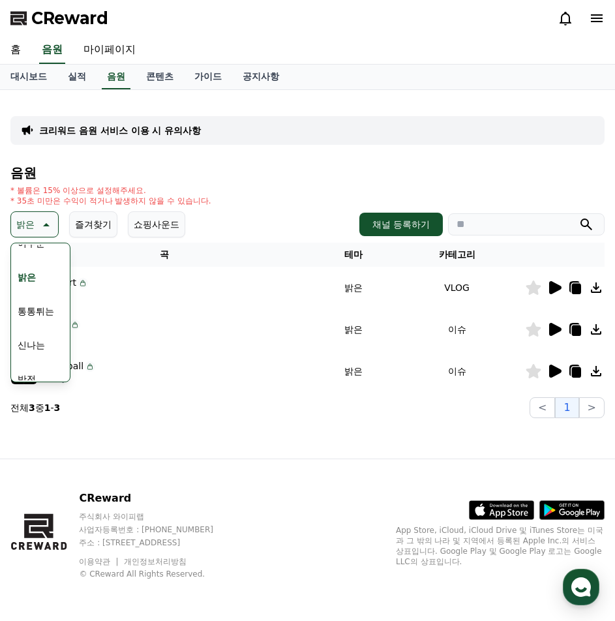
scroll to position [130, 0]
click at [29, 367] on button "반전" at bounding box center [26, 366] width 29 height 29
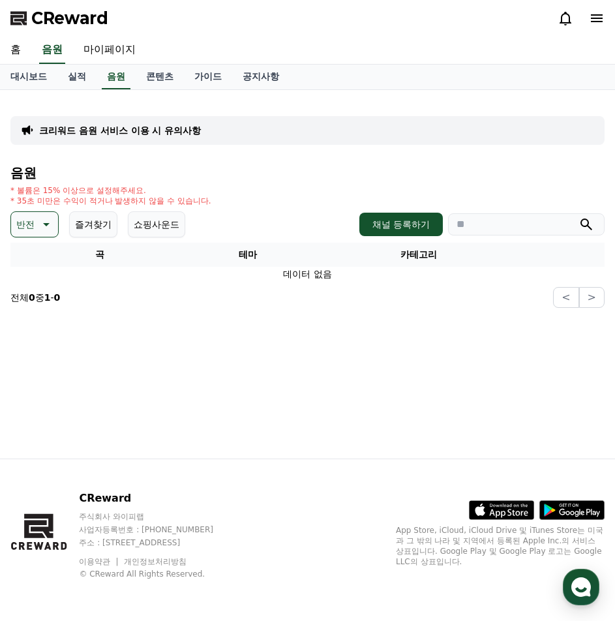
click at [36, 236] on button "반전" at bounding box center [34, 224] width 48 height 26
click at [41, 303] on button "통통튀는" at bounding box center [35, 298] width 47 height 29
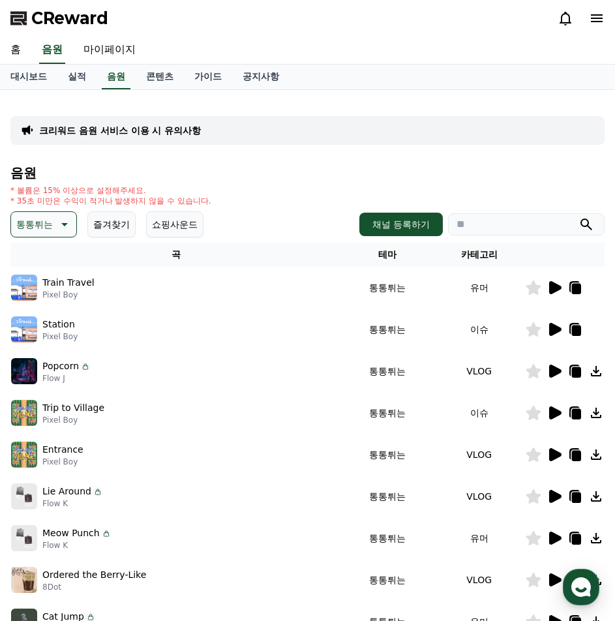
click at [553, 420] on icon at bounding box center [555, 413] width 16 height 16
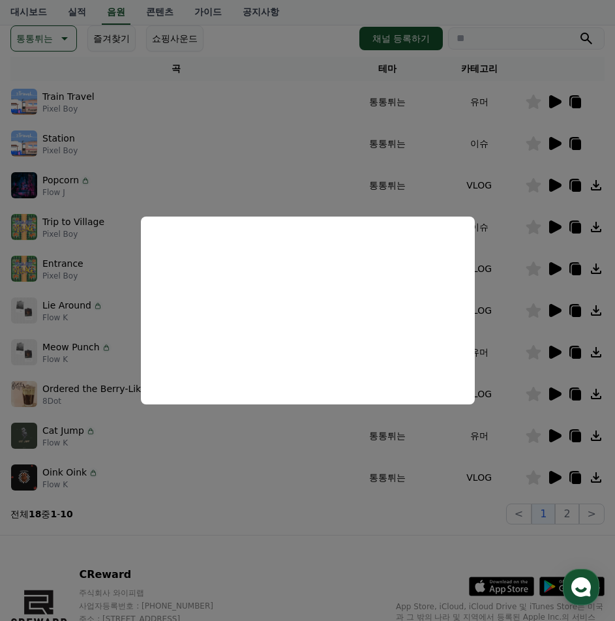
scroll to position [196, 0]
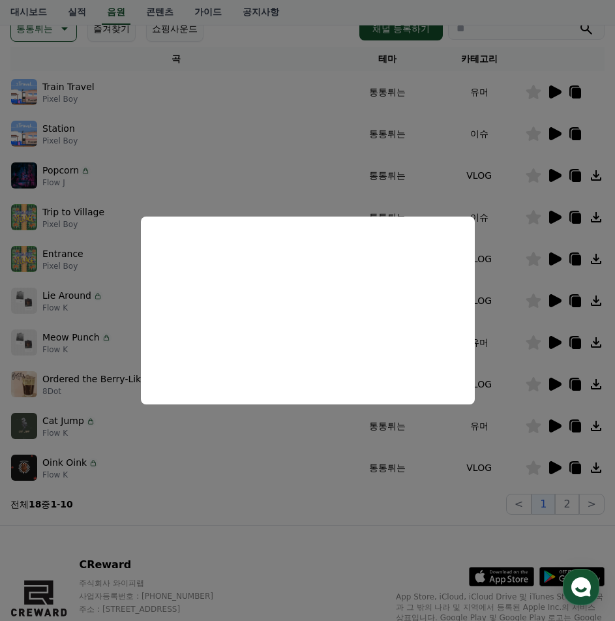
click at [555, 460] on button "close modal" at bounding box center [307, 310] width 615 height 621
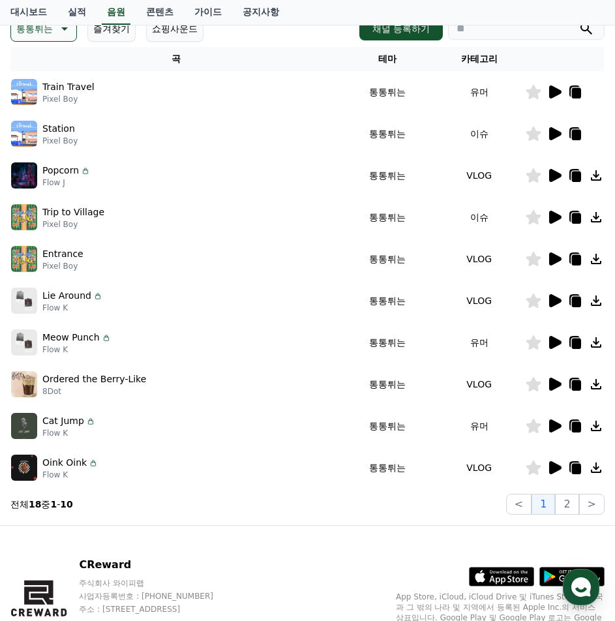
click at [555, 460] on icon at bounding box center [555, 468] width 16 height 16
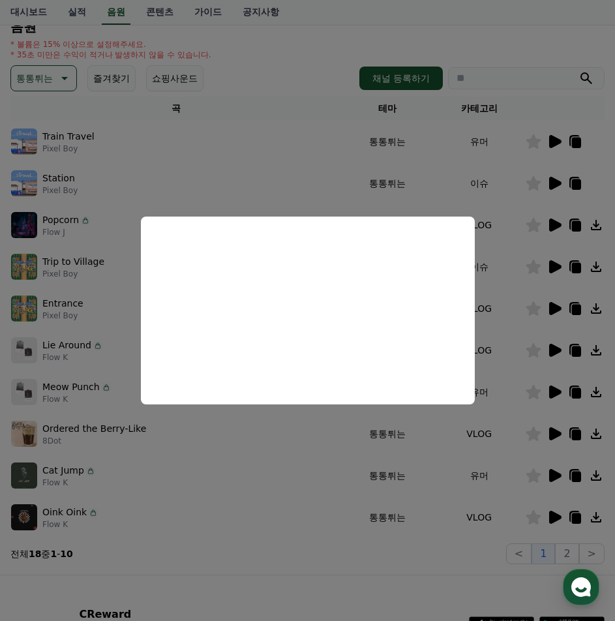
scroll to position [0, 0]
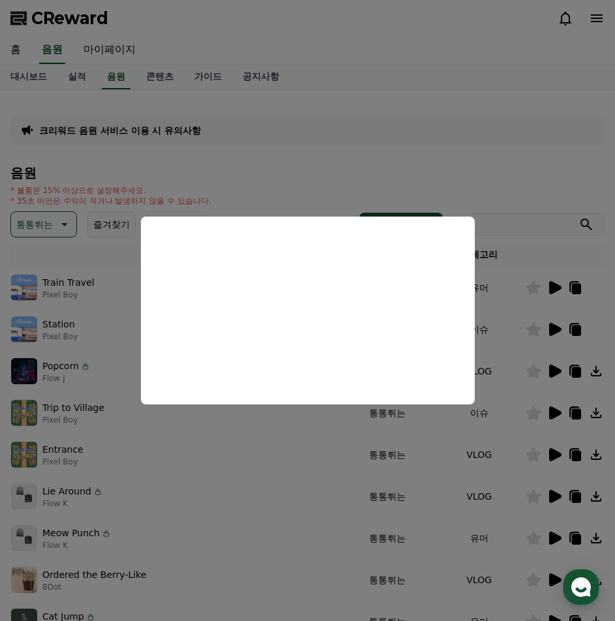
click at [25, 221] on button "close modal" at bounding box center [307, 310] width 615 height 621
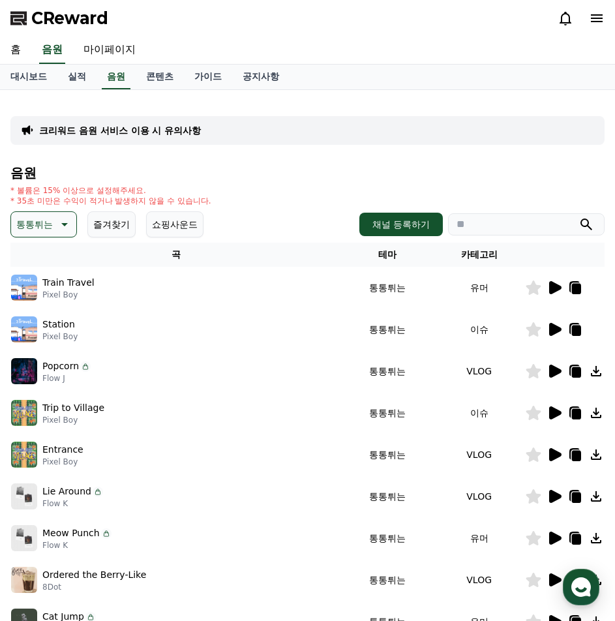
click at [53, 215] on button "통통튀는" at bounding box center [43, 224] width 67 height 26
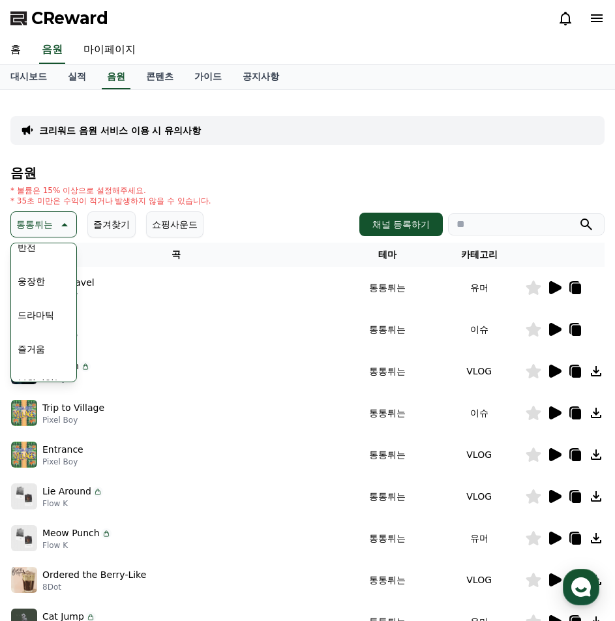
scroll to position [261, 0]
click at [37, 340] on button "즐거움" at bounding box center [31, 337] width 38 height 29
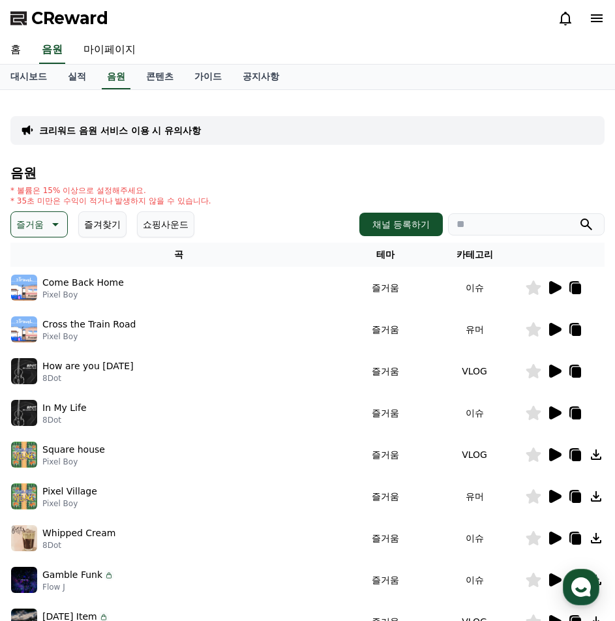
click at [557, 414] on icon at bounding box center [555, 412] width 12 height 13
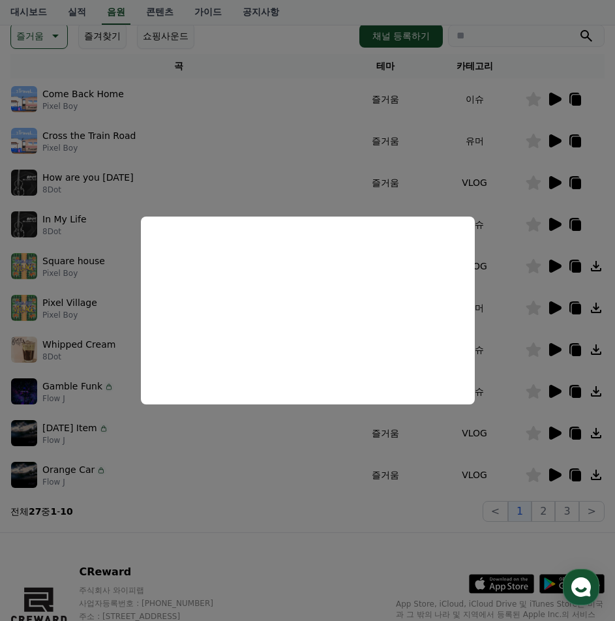
scroll to position [196, 0]
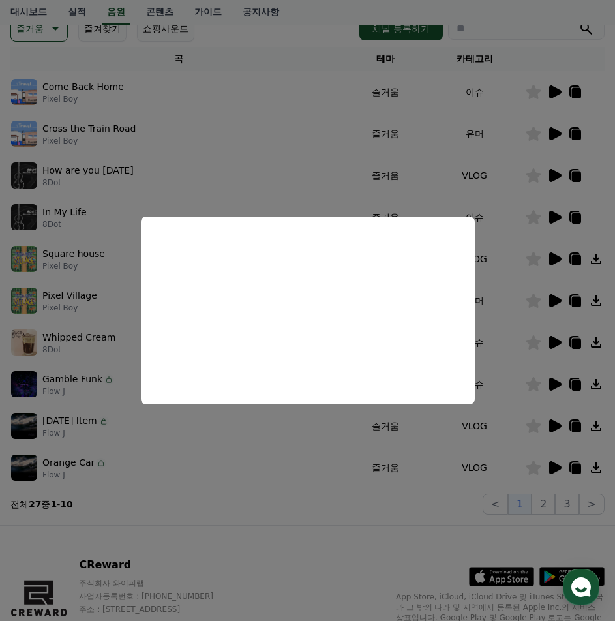
click at [550, 379] on button "close modal" at bounding box center [307, 310] width 615 height 621
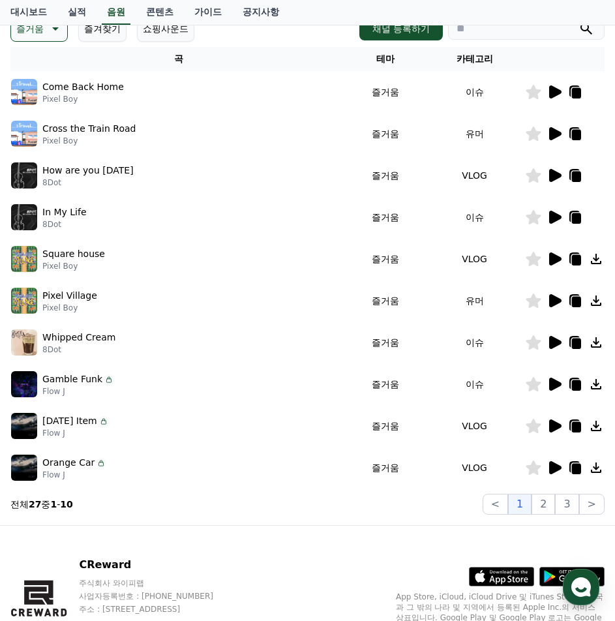
click at [550, 379] on icon at bounding box center [555, 384] width 12 height 13
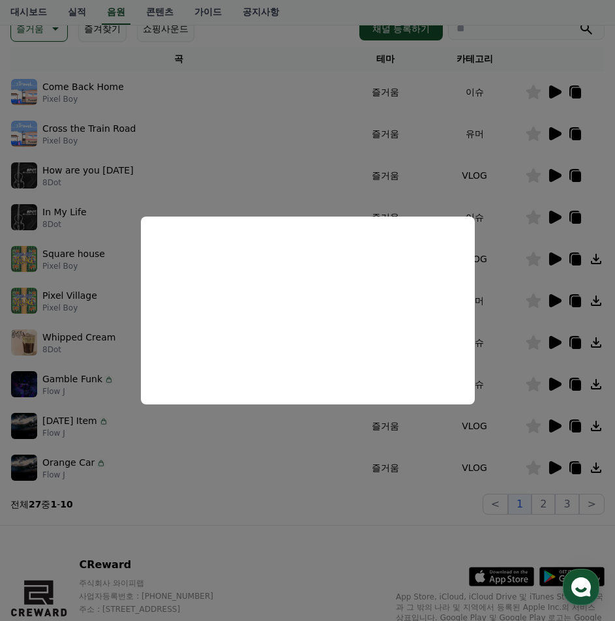
click at [551, 423] on button "close modal" at bounding box center [307, 310] width 615 height 621
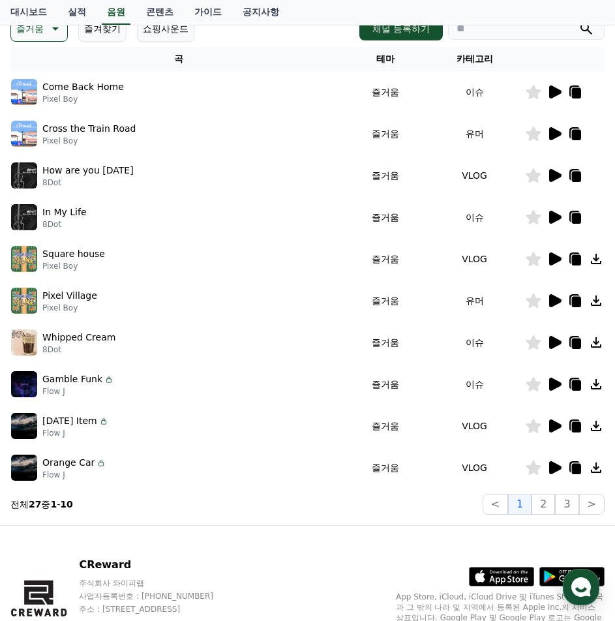
click at [551, 423] on icon at bounding box center [555, 426] width 12 height 13
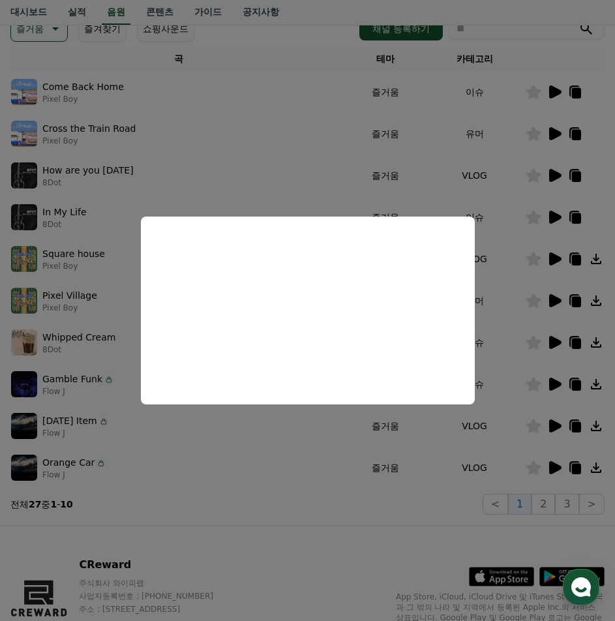
click at [169, 141] on button "close modal" at bounding box center [307, 310] width 615 height 621
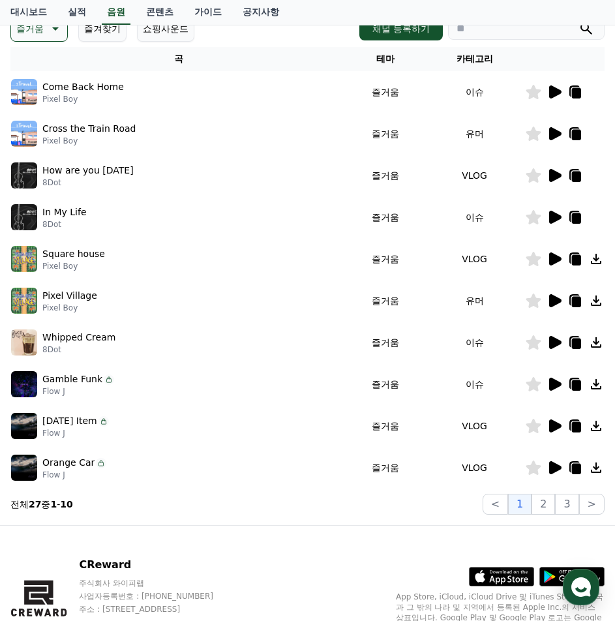
click at [26, 32] on p "즐거움" at bounding box center [29, 29] width 27 height 18
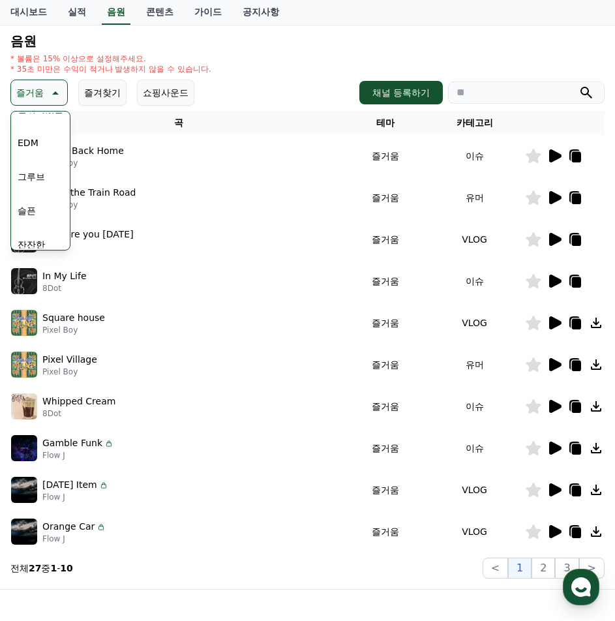
scroll to position [457, 0]
click at [37, 151] on button "슬픈" at bounding box center [26, 145] width 29 height 29
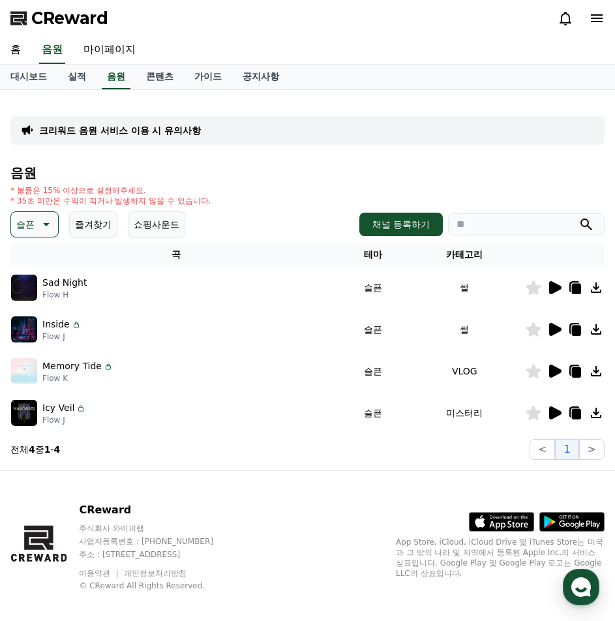
click at [549, 326] on icon at bounding box center [555, 329] width 12 height 13
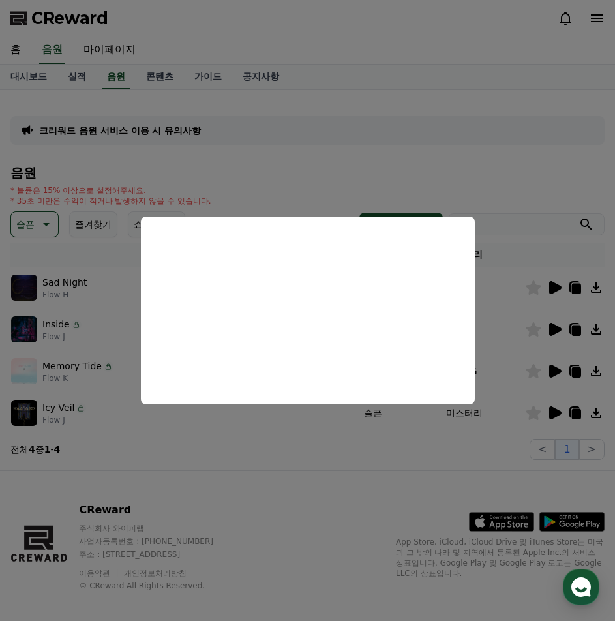
click at [553, 288] on button "close modal" at bounding box center [307, 310] width 615 height 621
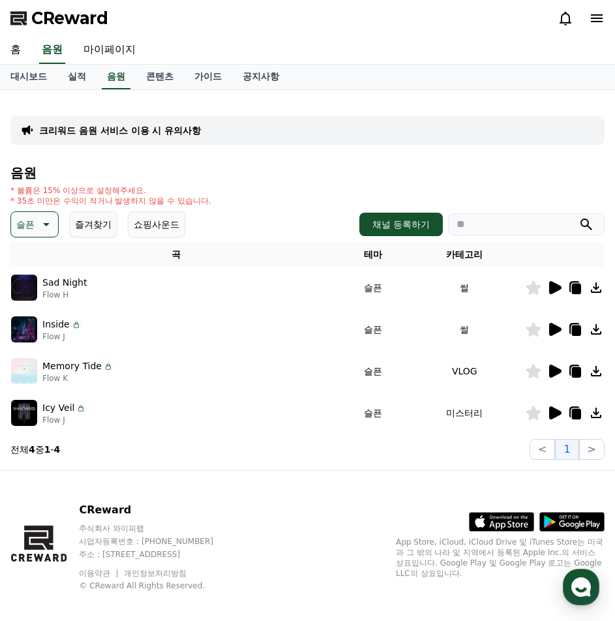
click at [552, 286] on icon at bounding box center [555, 287] width 12 height 13
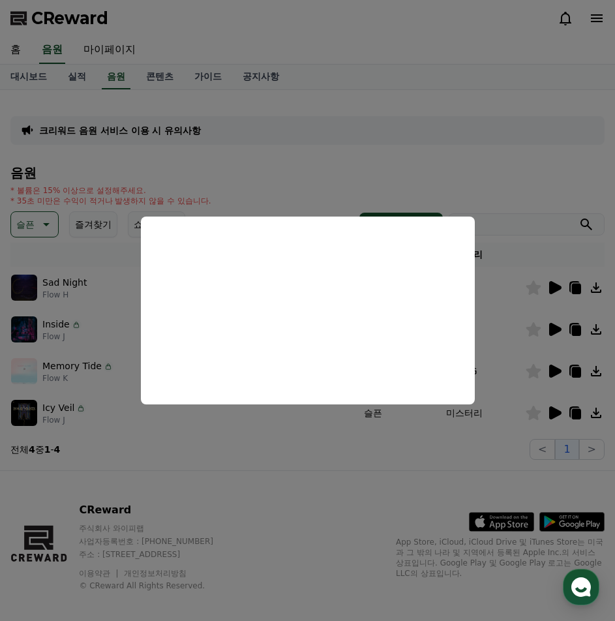
click at [538, 290] on button "close modal" at bounding box center [307, 310] width 615 height 621
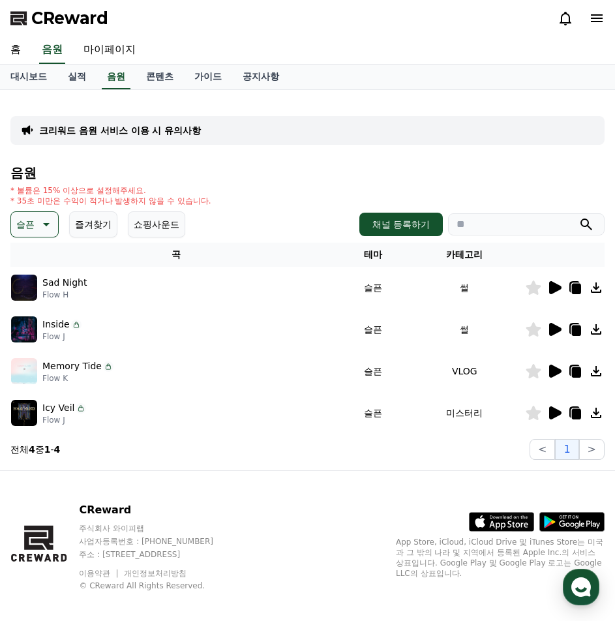
click at [538, 290] on icon at bounding box center [534, 288] width 16 height 14
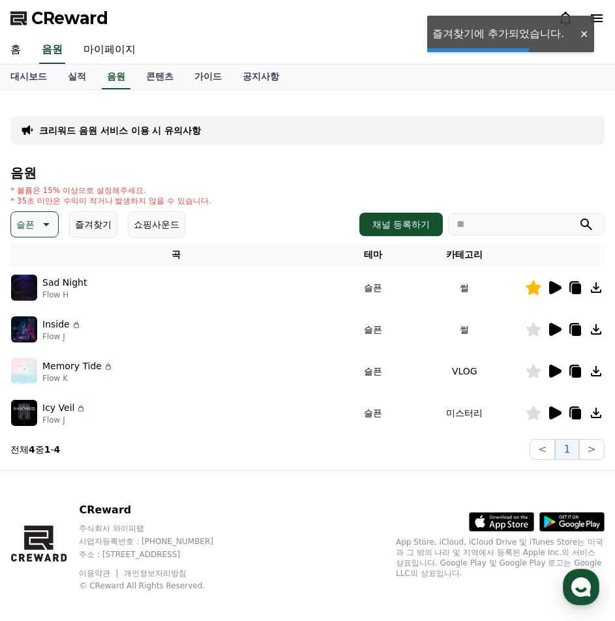
click at [554, 368] on icon at bounding box center [555, 371] width 12 height 13
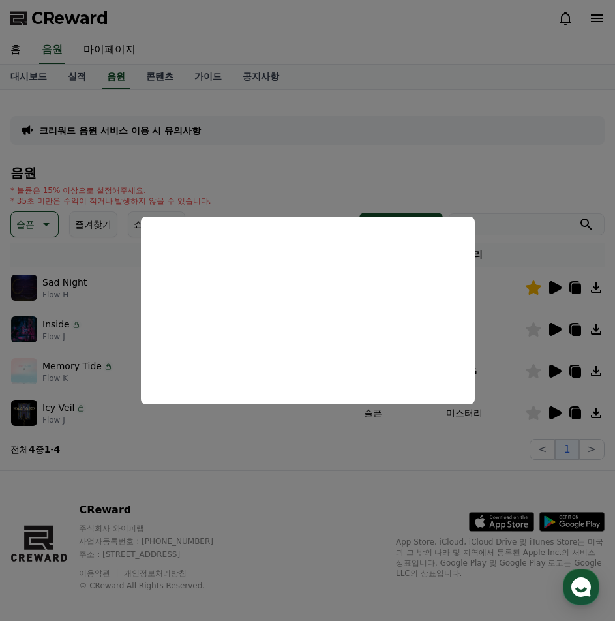
click at [494, 364] on button "close modal" at bounding box center [307, 310] width 615 height 621
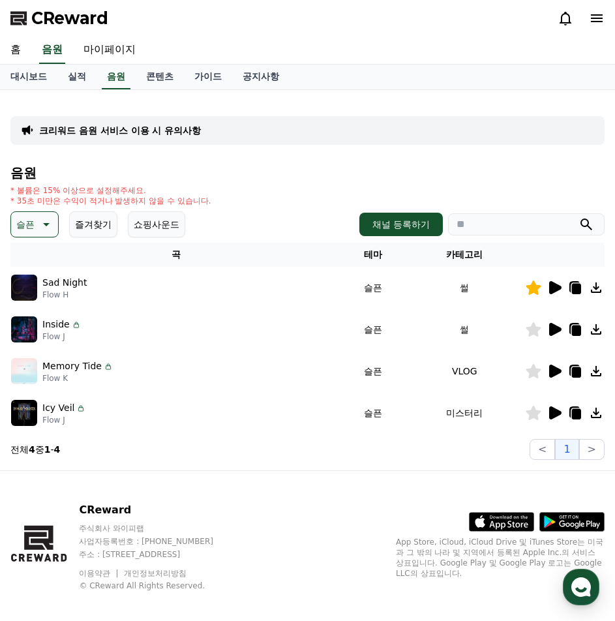
click at [534, 371] on icon at bounding box center [534, 371] width 15 height 14
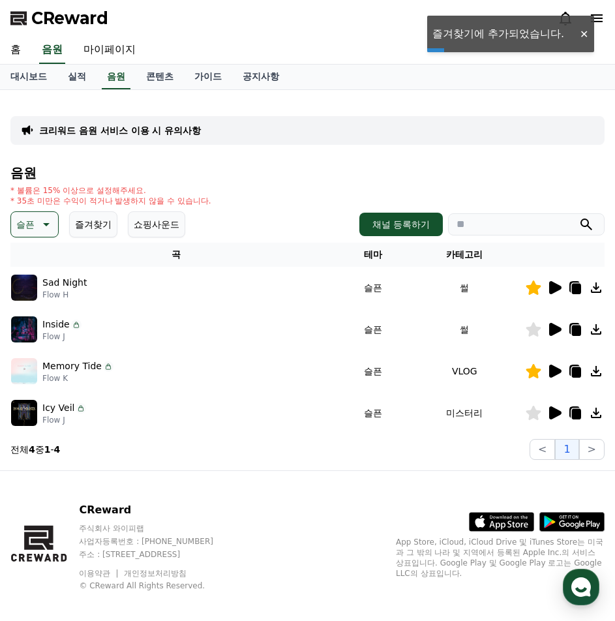
click at [550, 413] on icon at bounding box center [555, 412] width 12 height 13
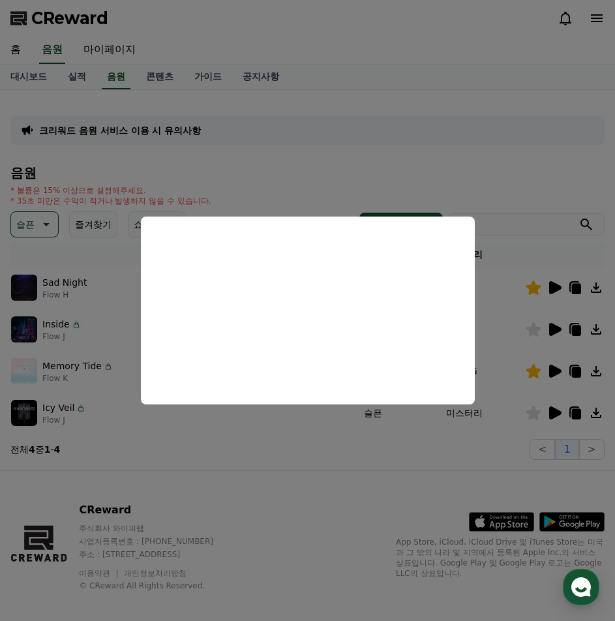
click at [207, 455] on button "close modal" at bounding box center [307, 310] width 615 height 621
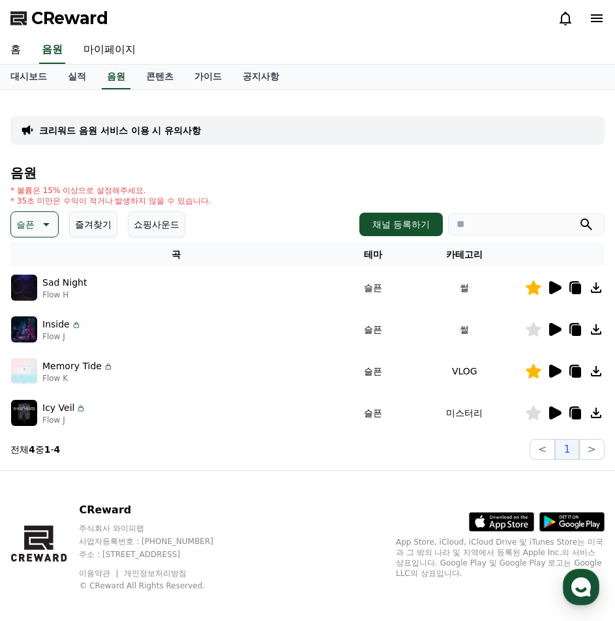
click at [40, 227] on icon at bounding box center [45, 225] width 16 height 16
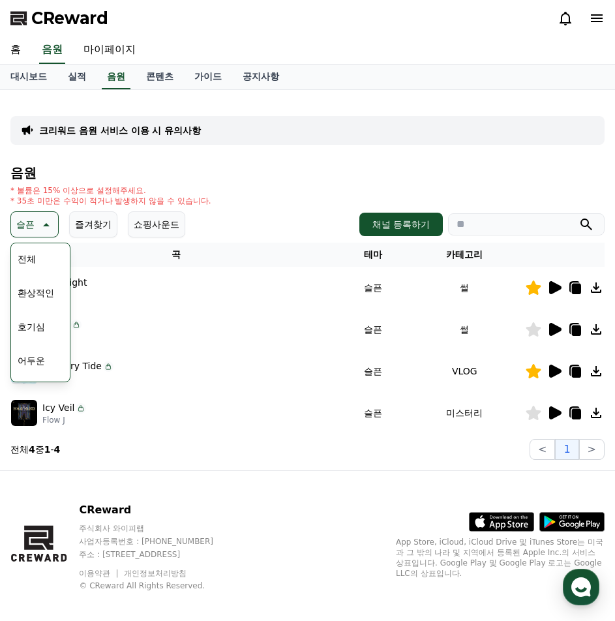
click at [46, 331] on button "호기심" at bounding box center [31, 327] width 38 height 29
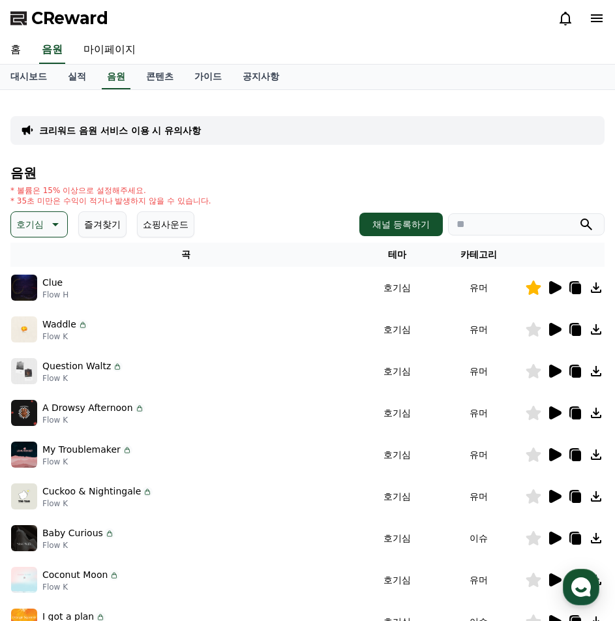
click at [114, 229] on button "즐겨찾기" at bounding box center [102, 224] width 48 height 26
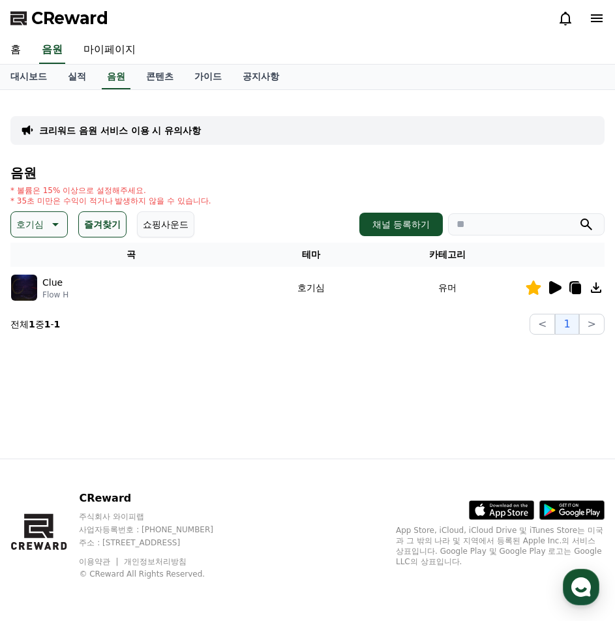
click at [50, 226] on icon at bounding box center [54, 225] width 16 height 16
click at [52, 263] on div "전체 환상적인 호기심 어두운 밝은 통통튀는 신나는 반전 웅장한 드라마틱 즐거움 분위기있는 EDM 그루브 슬픈 잔잔한 귀여운 감동적인 긴장되는 …" at bounding box center [40, 581] width 56 height 673
click at [35, 259] on button "전체" at bounding box center [26, 259] width 29 height 29
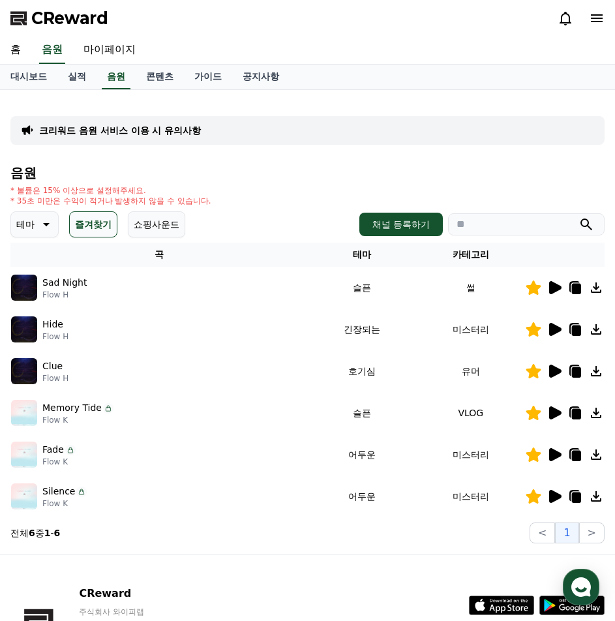
click at [557, 368] on icon at bounding box center [555, 371] width 12 height 13
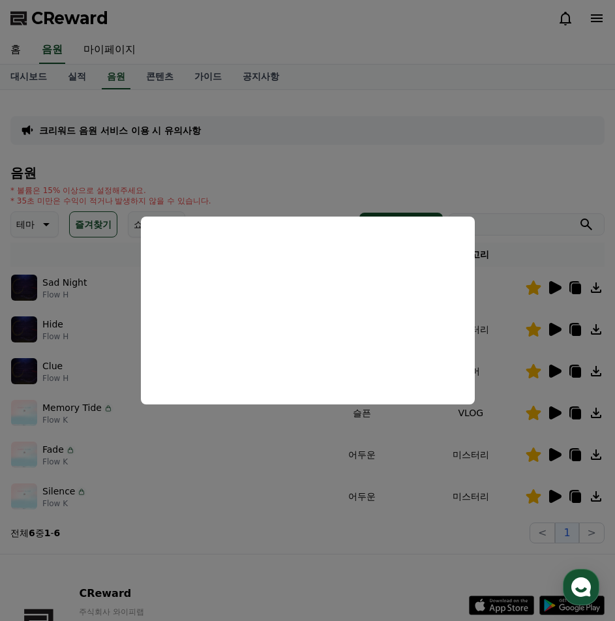
click at [478, 135] on button "close modal" at bounding box center [307, 310] width 615 height 621
